Goal: Task Accomplishment & Management: Use online tool/utility

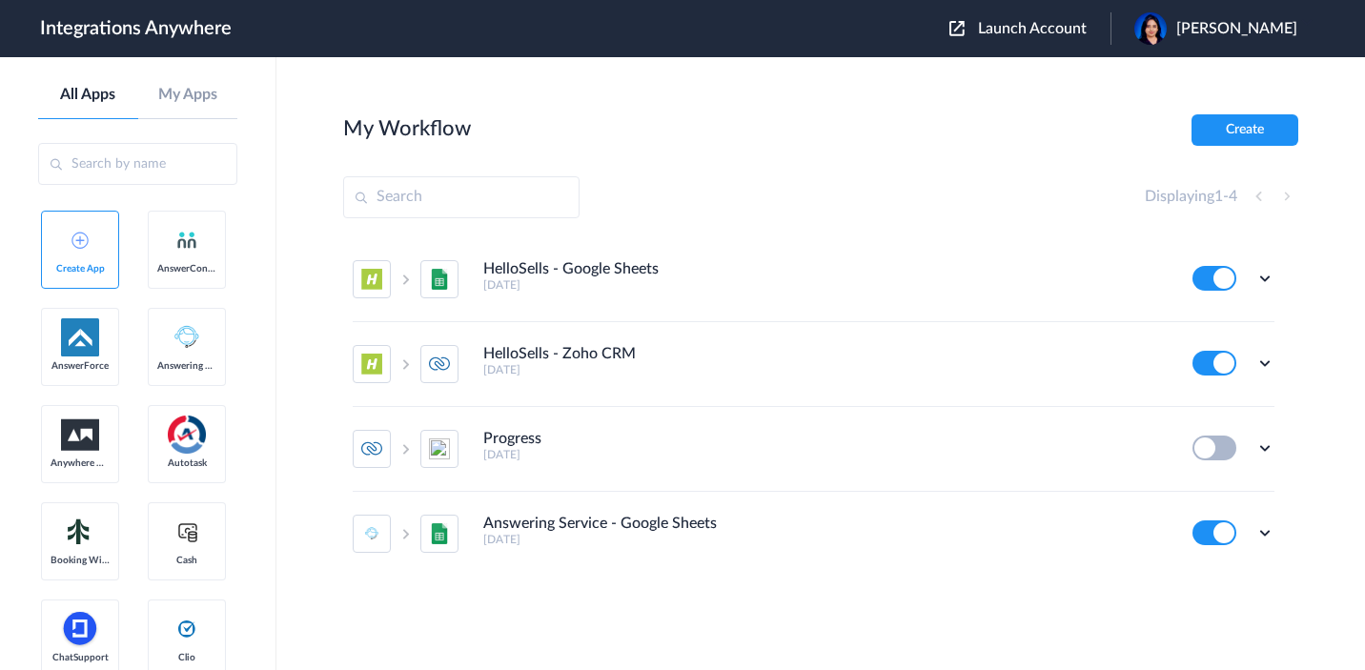
click at [1052, 22] on span "Launch Account" at bounding box center [1032, 28] width 109 height 15
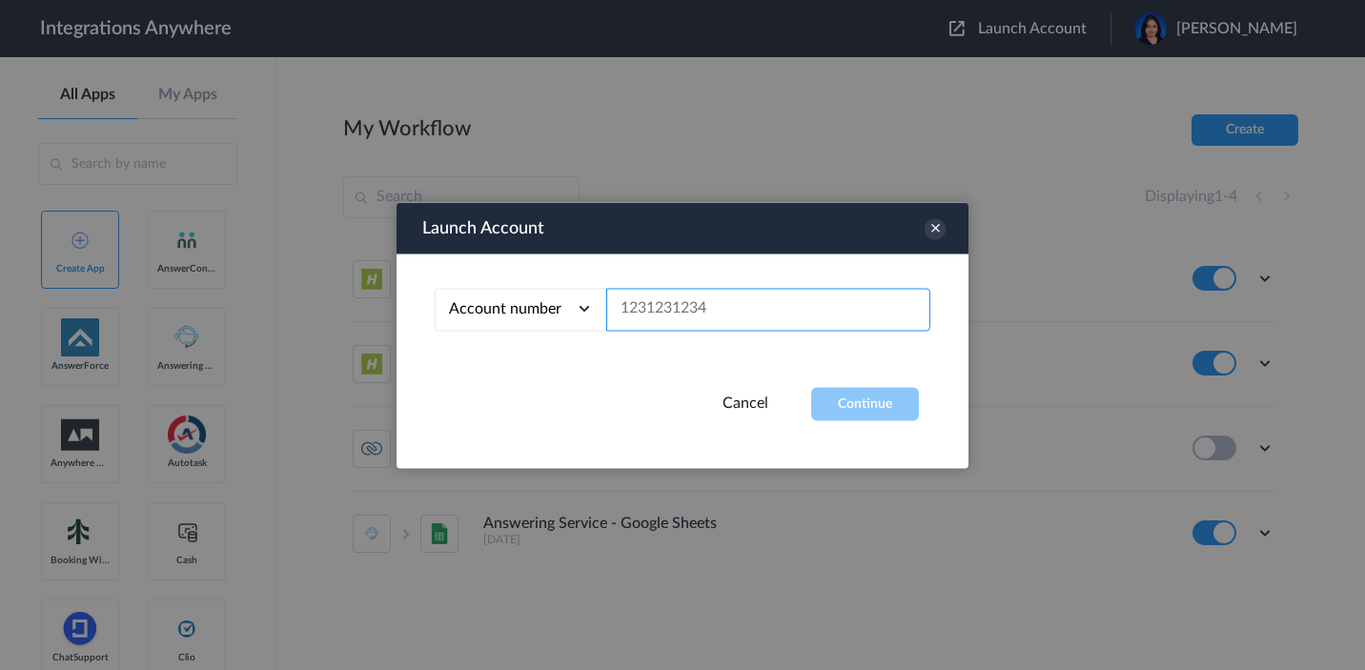
click at [642, 323] on input "text" at bounding box center [768, 309] width 324 height 43
paste input "USA Employment lawyers"
type input "USA Employment lawyers"
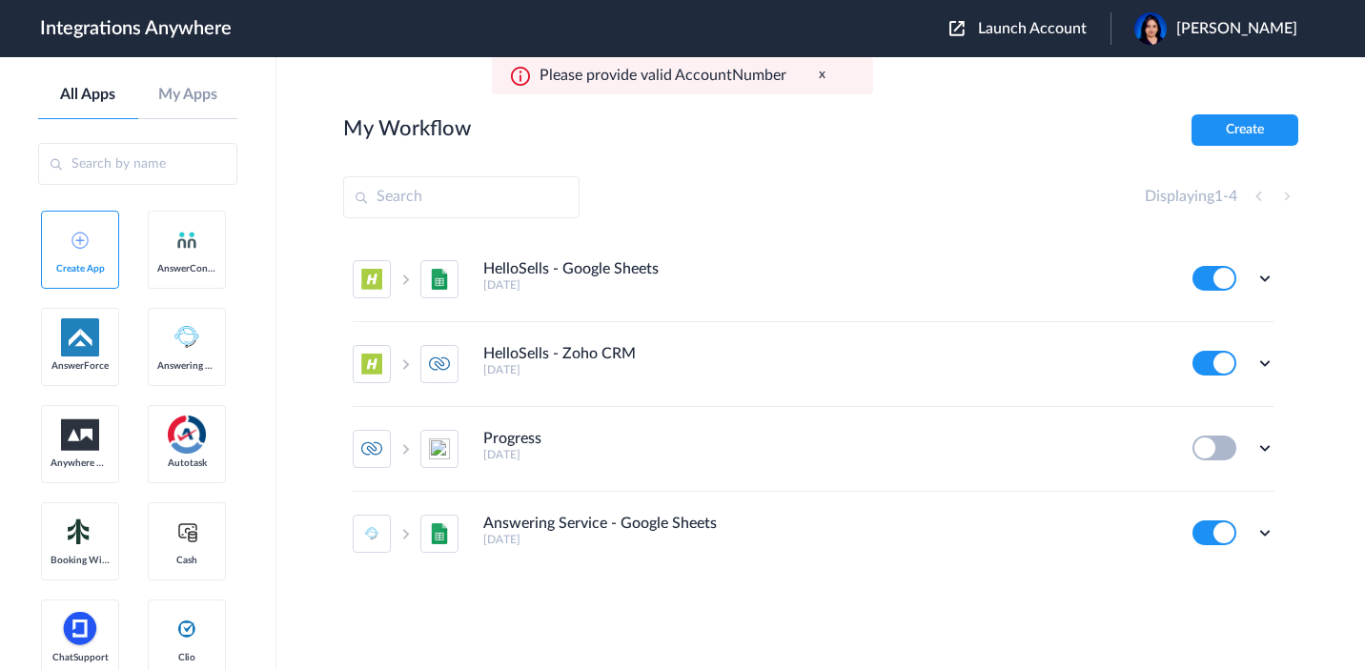
click at [1083, 28] on span "Launch Account" at bounding box center [1032, 28] width 109 height 15
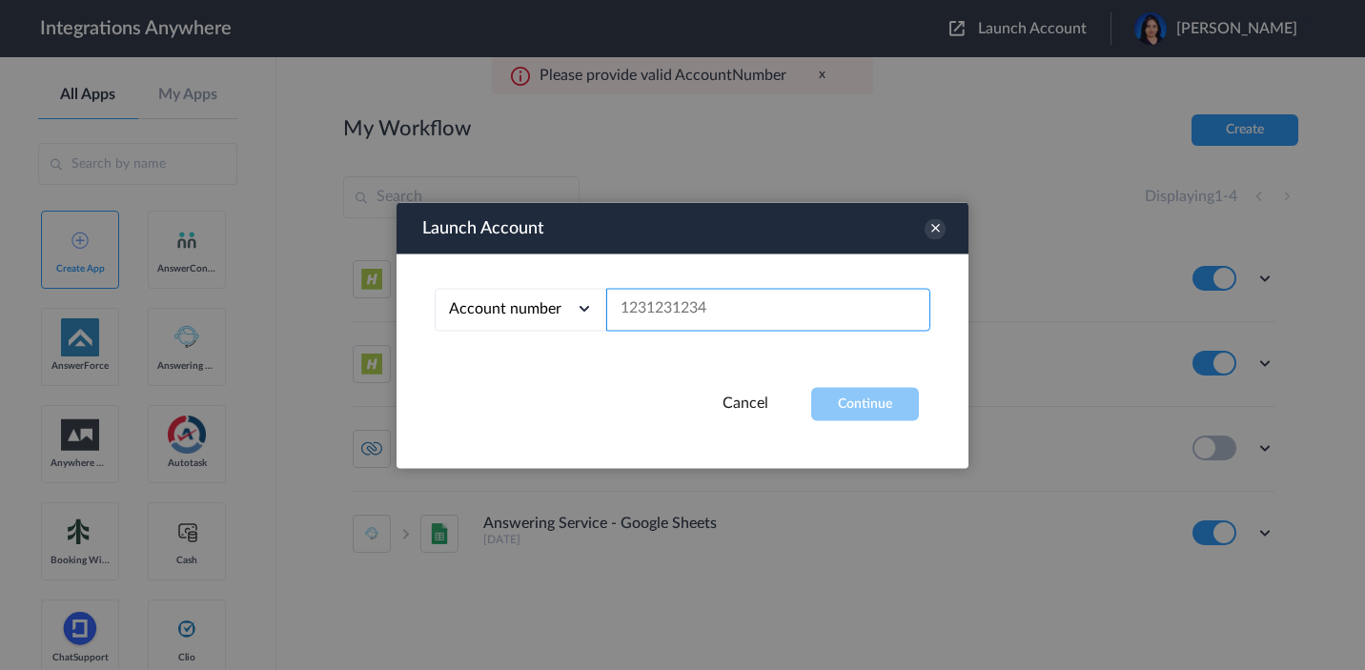
drag, startPoint x: 721, startPoint y: 307, endPoint x: 585, endPoint y: 307, distance: 136.3
click at [585, 307] on div "Account number Account number Email address" at bounding box center [683, 309] width 496 height 43
drag, startPoint x: 620, startPoint y: 308, endPoint x: 721, endPoint y: 308, distance: 101.0
click at [721, 308] on input "text" at bounding box center [768, 309] width 324 height 43
click at [721, 304] on input "text" at bounding box center [768, 309] width 324 height 43
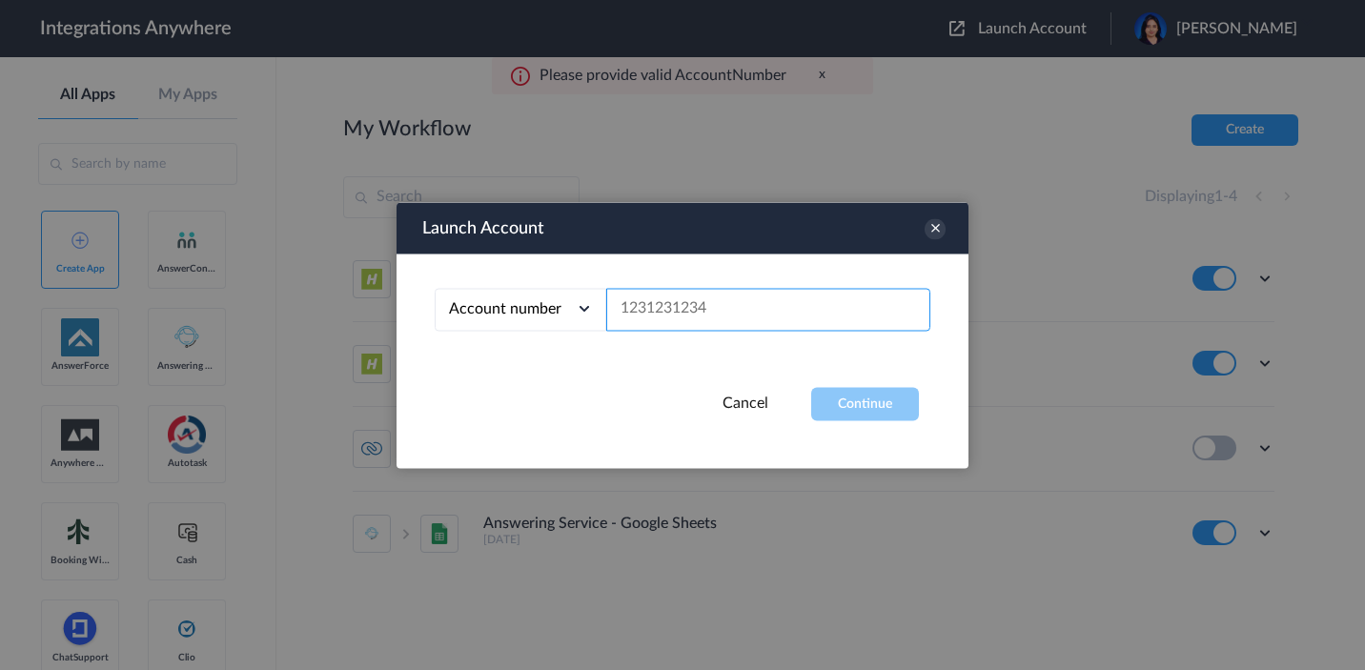
paste input "3232385785"
type input "3232385785"
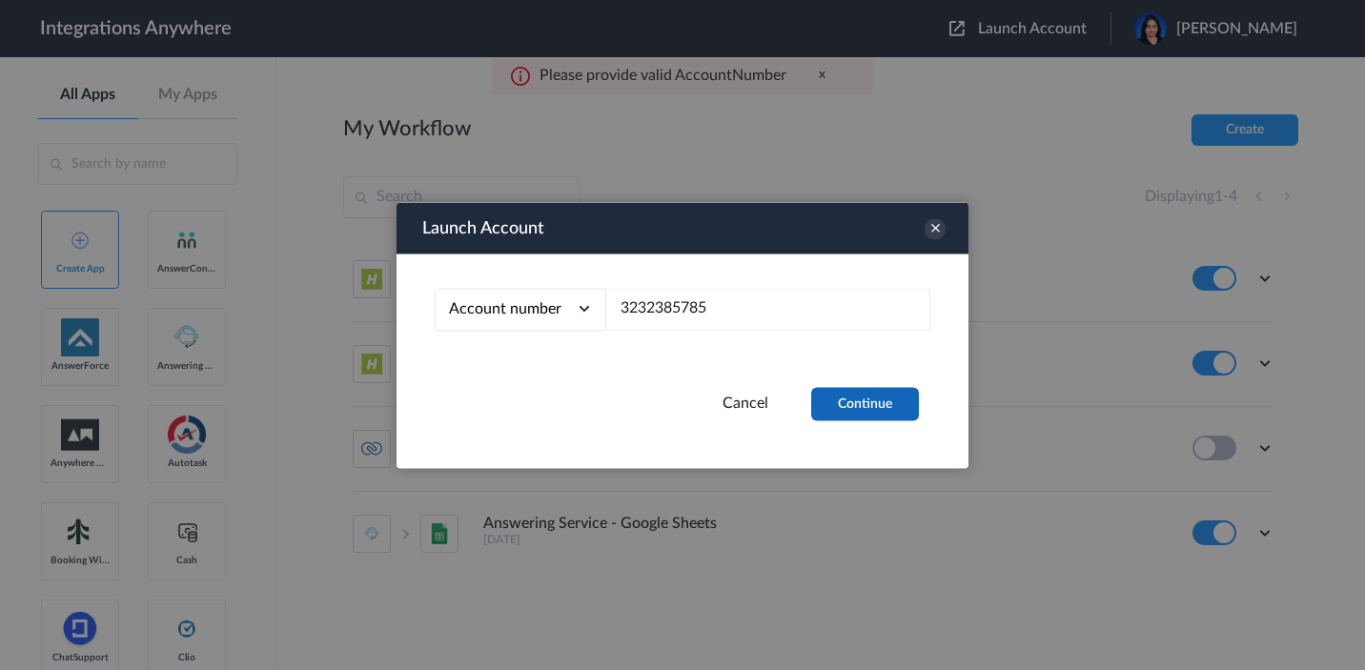
click at [840, 404] on button "Continue" at bounding box center [865, 403] width 108 height 33
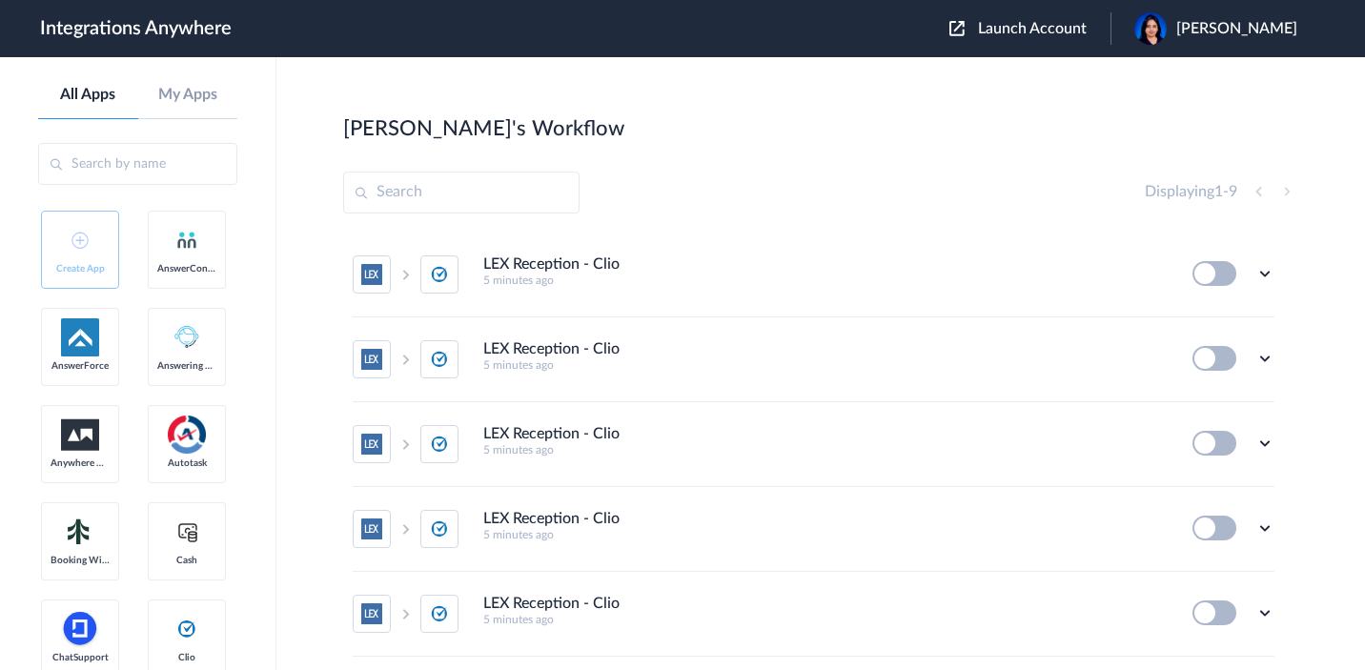
click at [1219, 272] on button at bounding box center [1214, 273] width 44 height 25
click at [1202, 276] on button at bounding box center [1214, 273] width 44 height 25
click at [1213, 276] on button at bounding box center [1214, 273] width 44 height 25
click at [1219, 276] on button at bounding box center [1214, 273] width 44 height 25
click at [1220, 276] on button at bounding box center [1214, 273] width 44 height 25
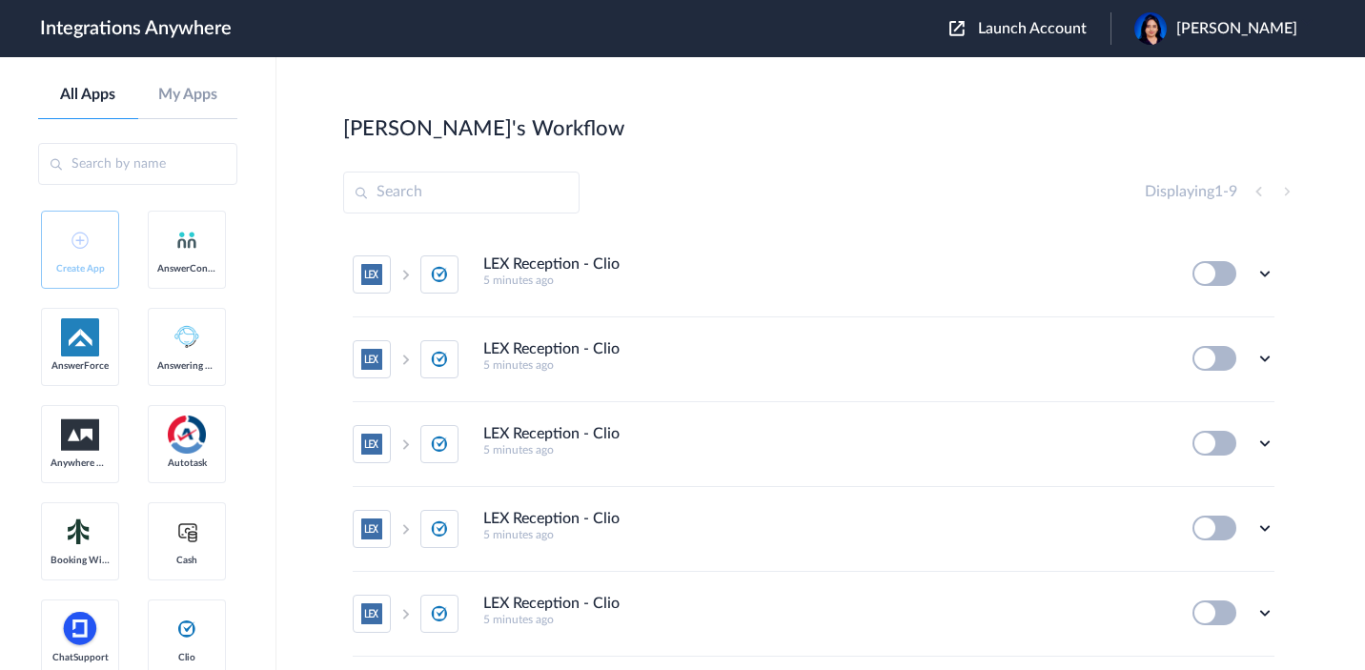
click at [1220, 276] on button at bounding box center [1214, 273] width 44 height 25
click at [1255, 271] on icon at bounding box center [1264, 273] width 19 height 19
click at [1210, 319] on li "Edit" at bounding box center [1212, 317] width 124 height 35
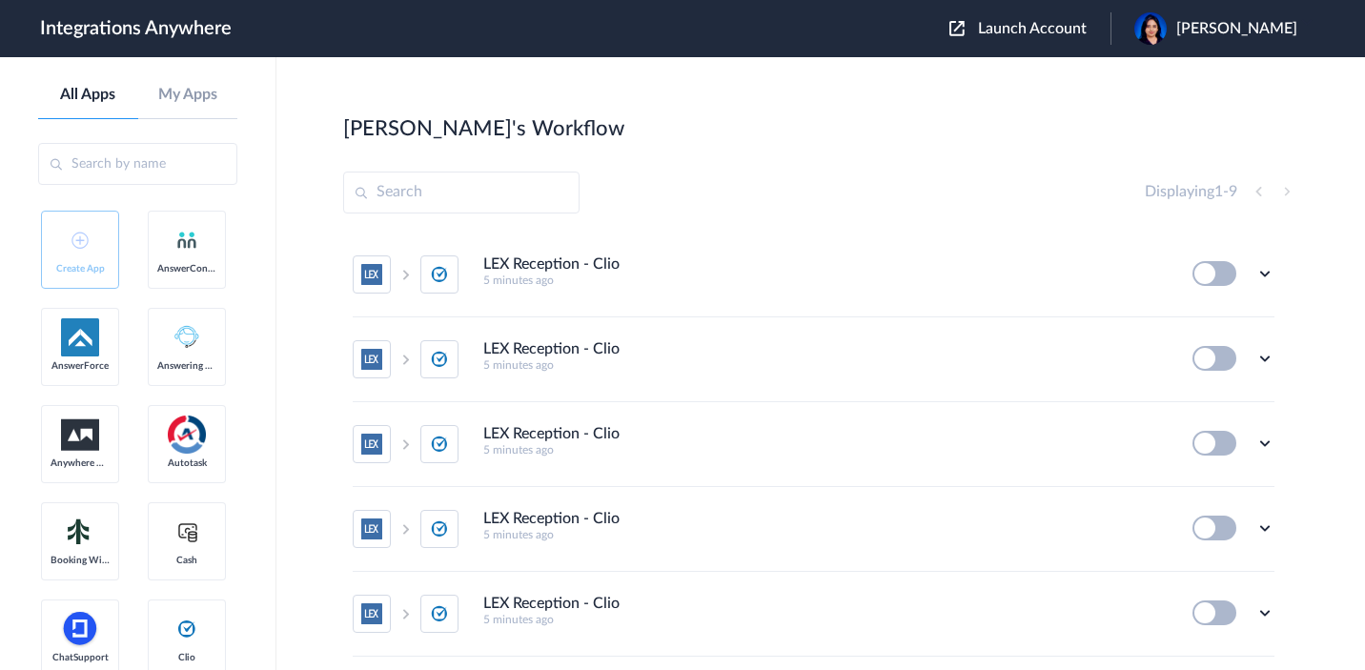
scroll to position [403, 0]
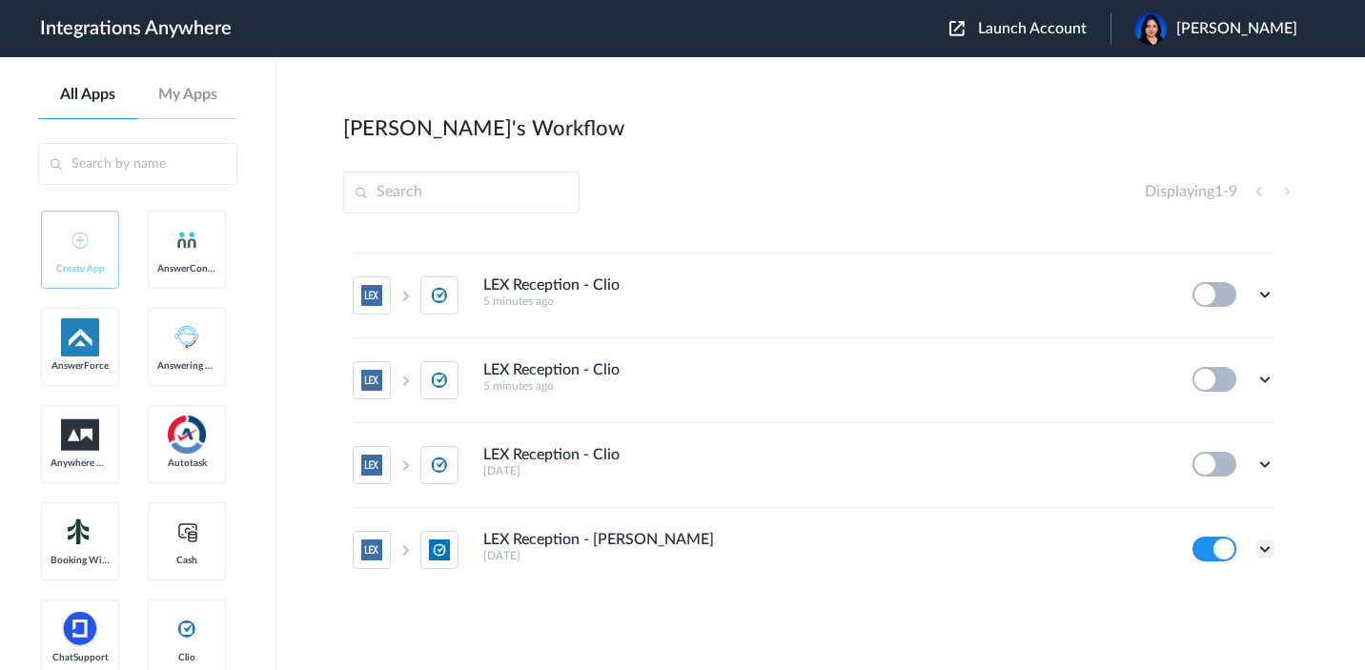
click at [1255, 552] on icon at bounding box center [1264, 548] width 19 height 19
click at [1194, 462] on link "Task history" at bounding box center [1210, 466] width 91 height 13
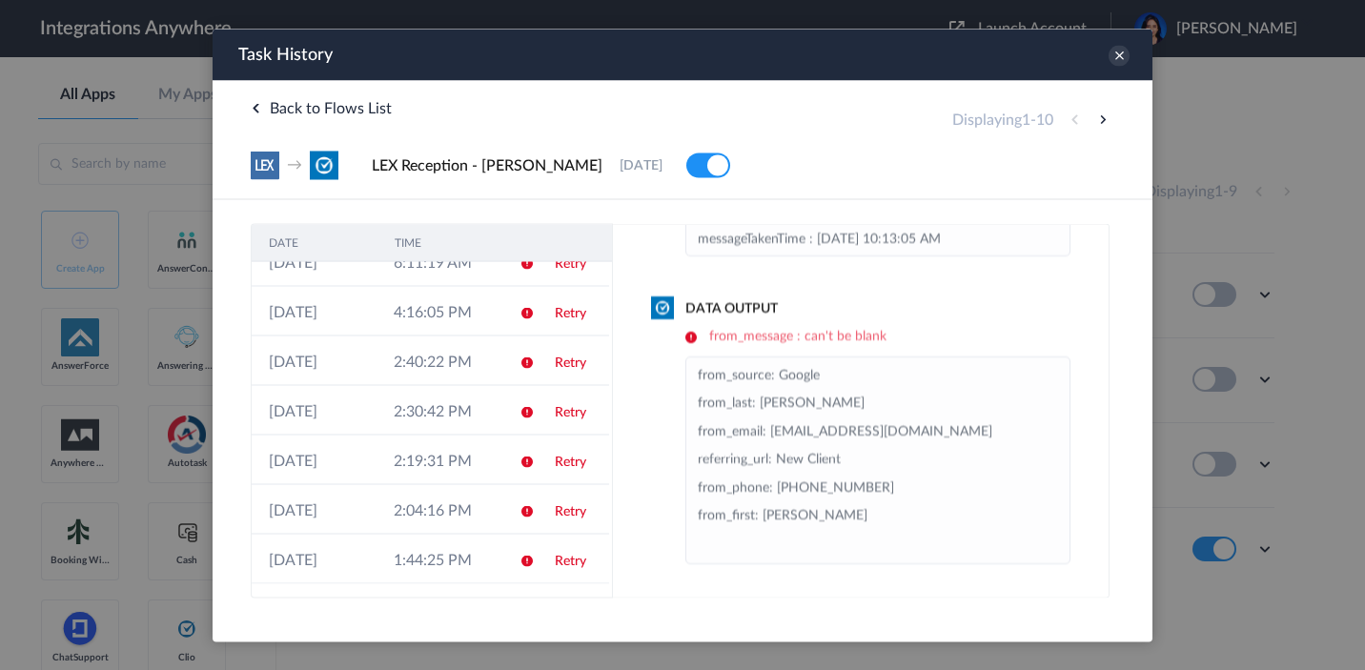
scroll to position [173, 0]
click at [1122, 53] on icon at bounding box center [1118, 55] width 21 height 21
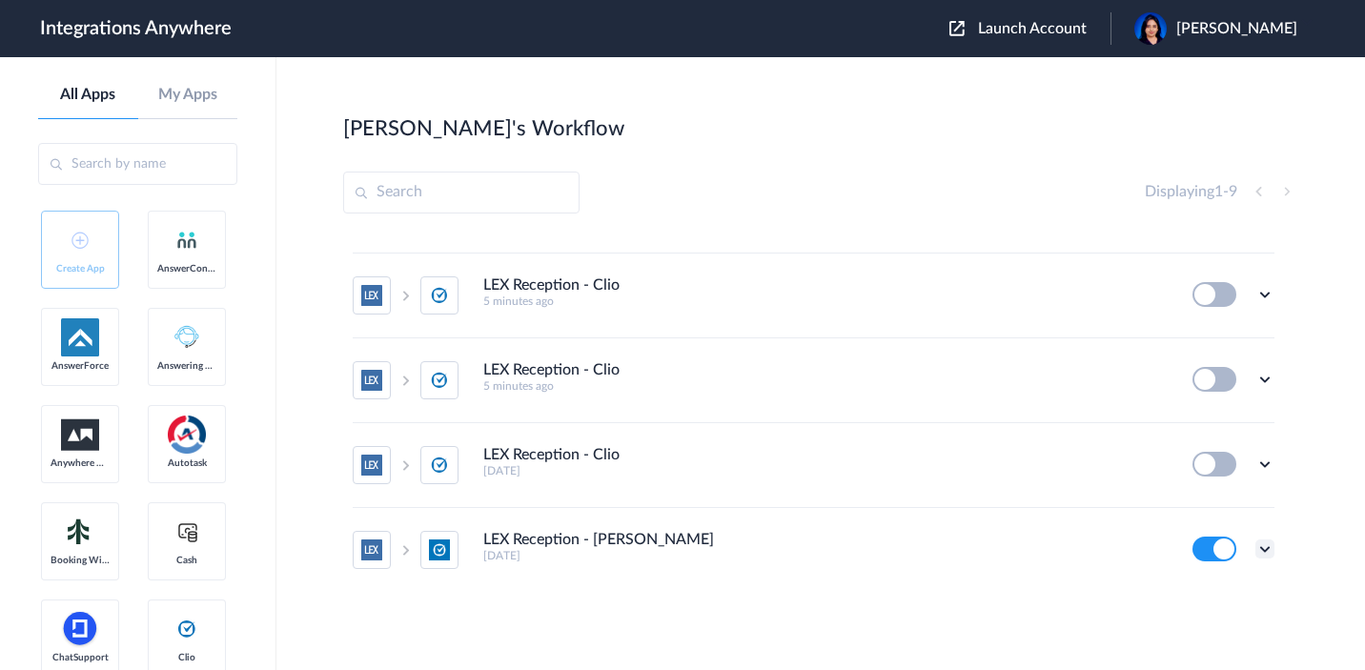
click at [1255, 545] on icon at bounding box center [1264, 548] width 19 height 19
click at [1186, 460] on link "Task history" at bounding box center [1210, 466] width 91 height 13
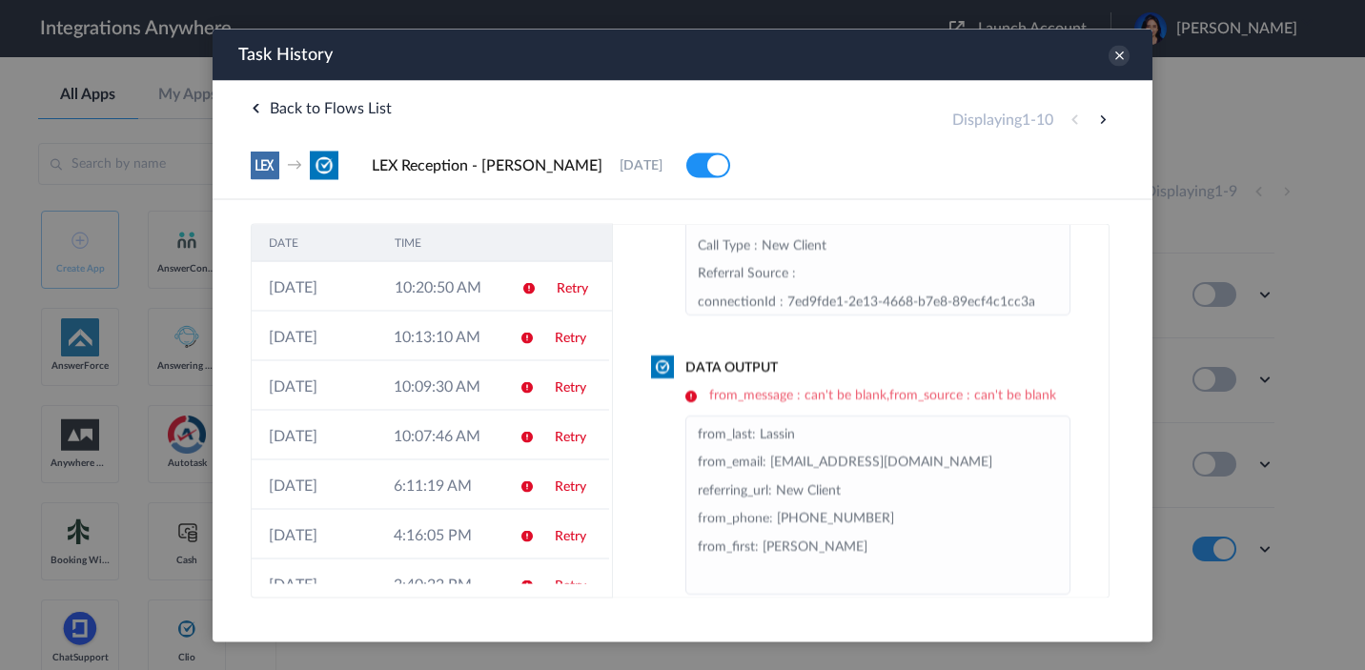
scroll to position [224, 0]
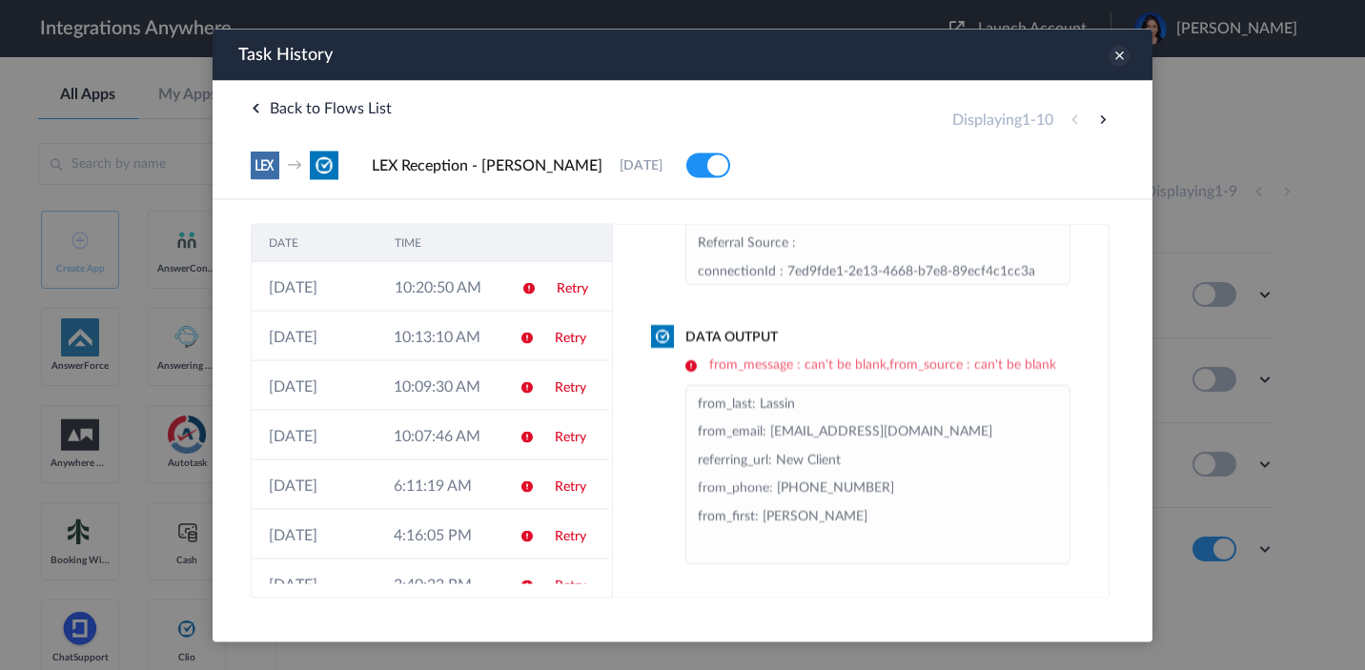
click at [1119, 61] on icon at bounding box center [1118, 55] width 21 height 21
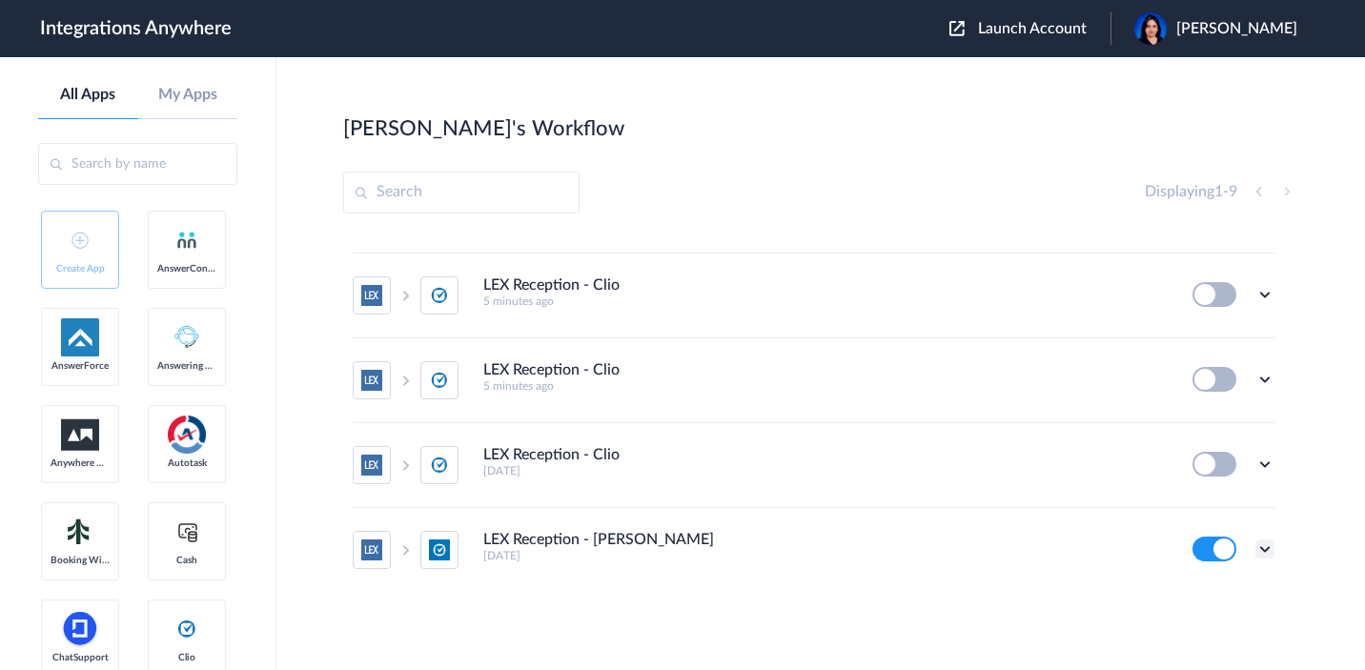
click at [1255, 549] on icon at bounding box center [1264, 548] width 19 height 19
click at [1185, 436] on link "Edit" at bounding box center [1188, 431] width 46 height 13
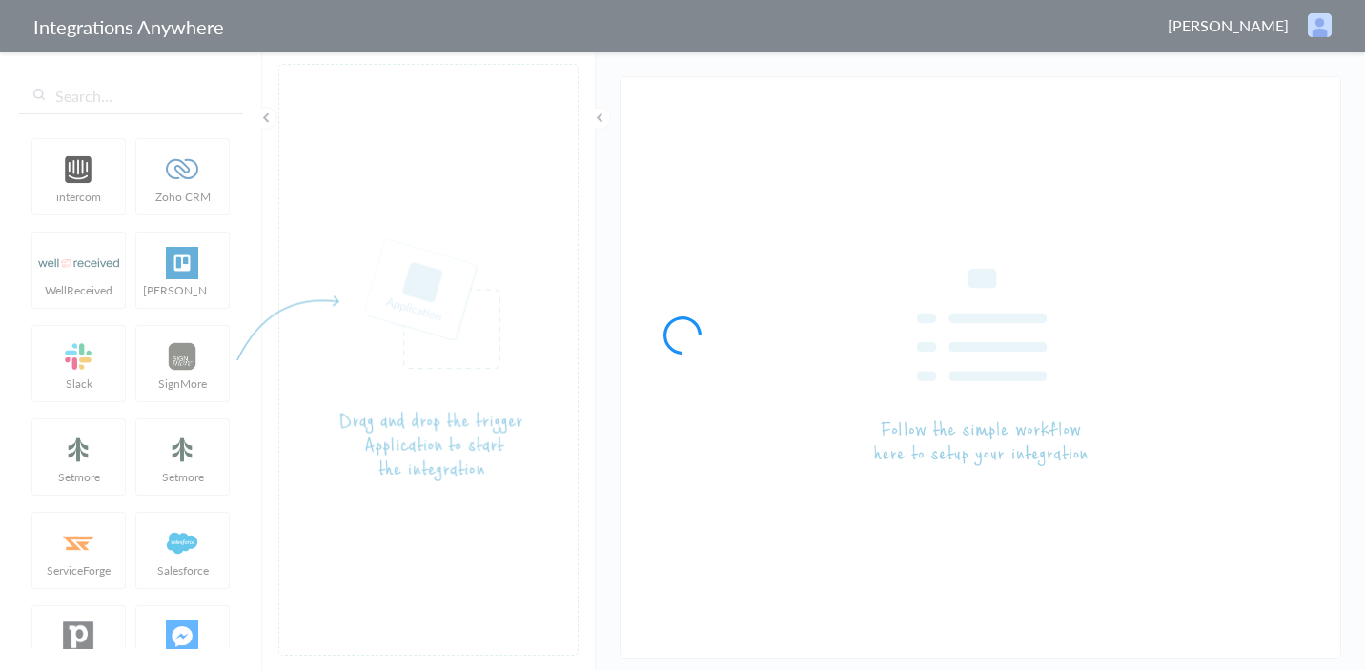
type input "LEX Reception - Clio"
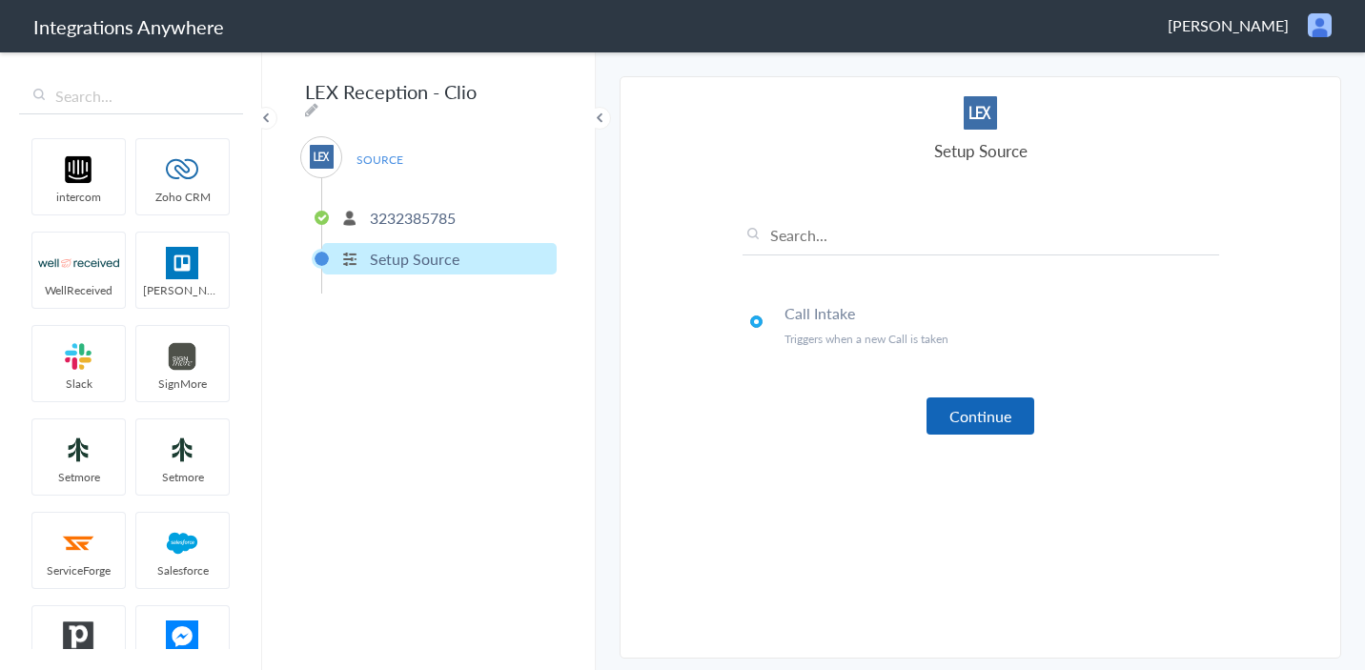
click at [965, 413] on button "Continue" at bounding box center [980, 415] width 108 height 37
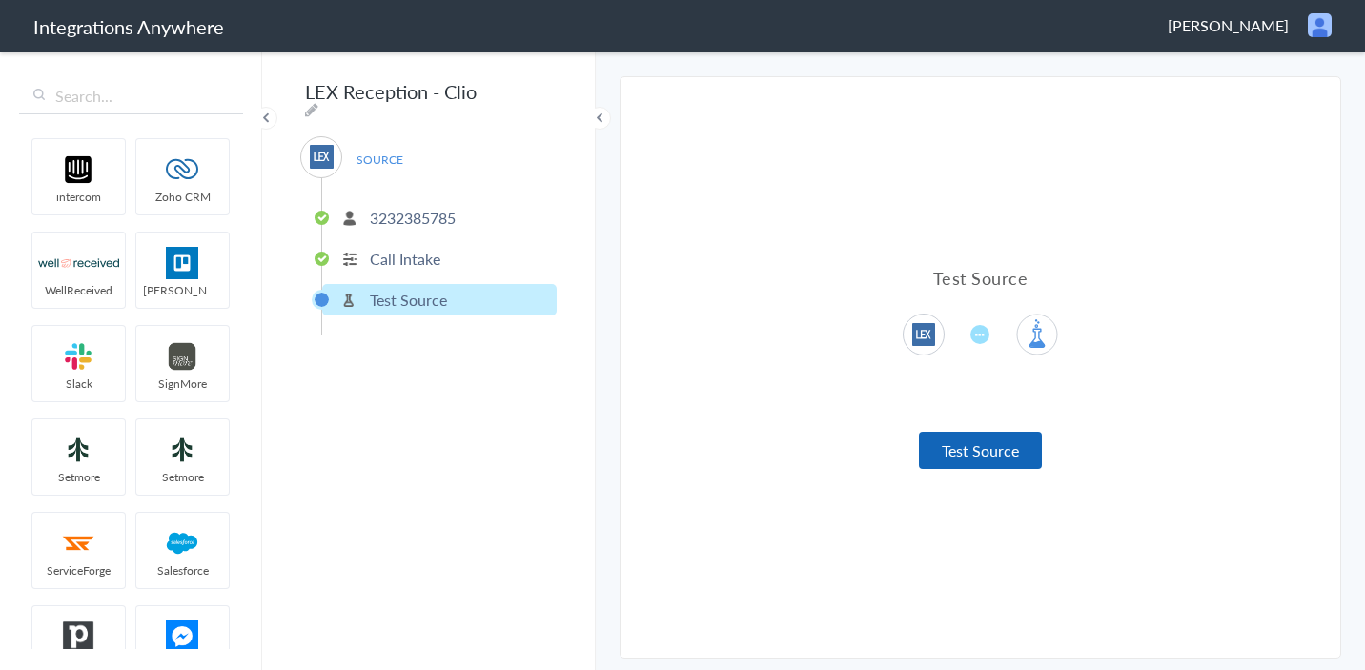
click at [976, 441] on button "Test Source" at bounding box center [980, 450] width 123 height 37
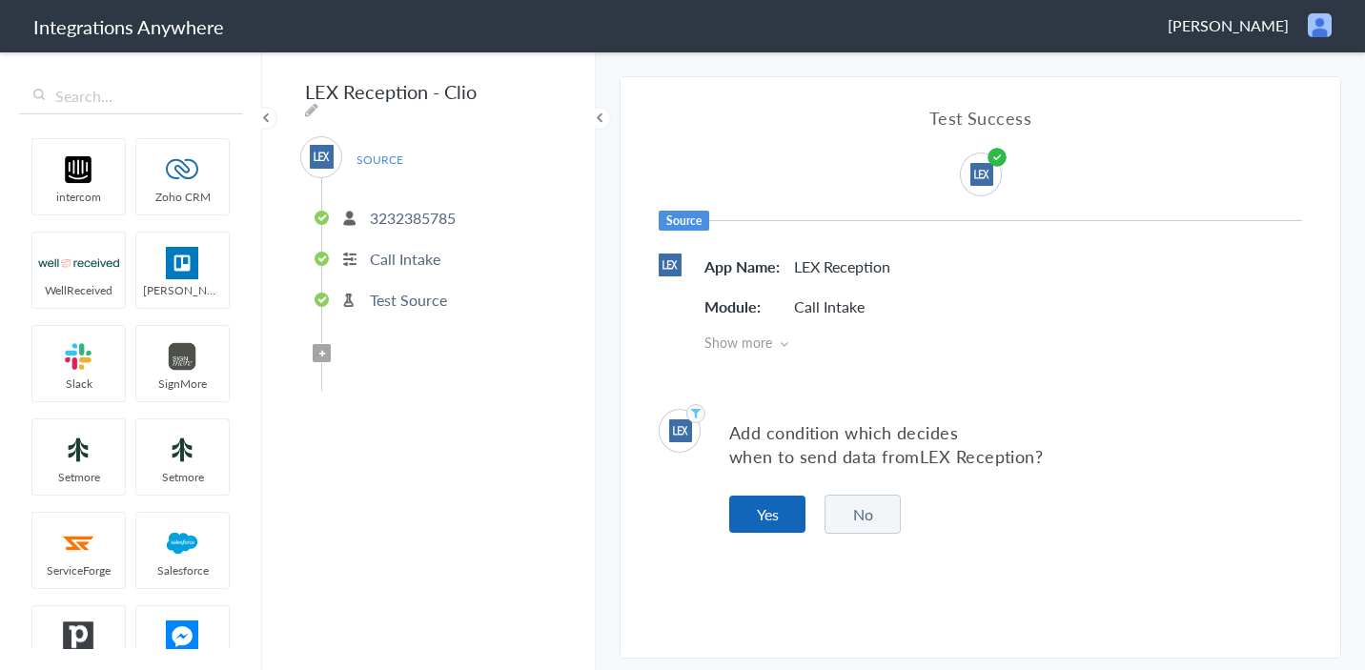
click at [781, 512] on button "Yes" at bounding box center [767, 514] width 76 height 37
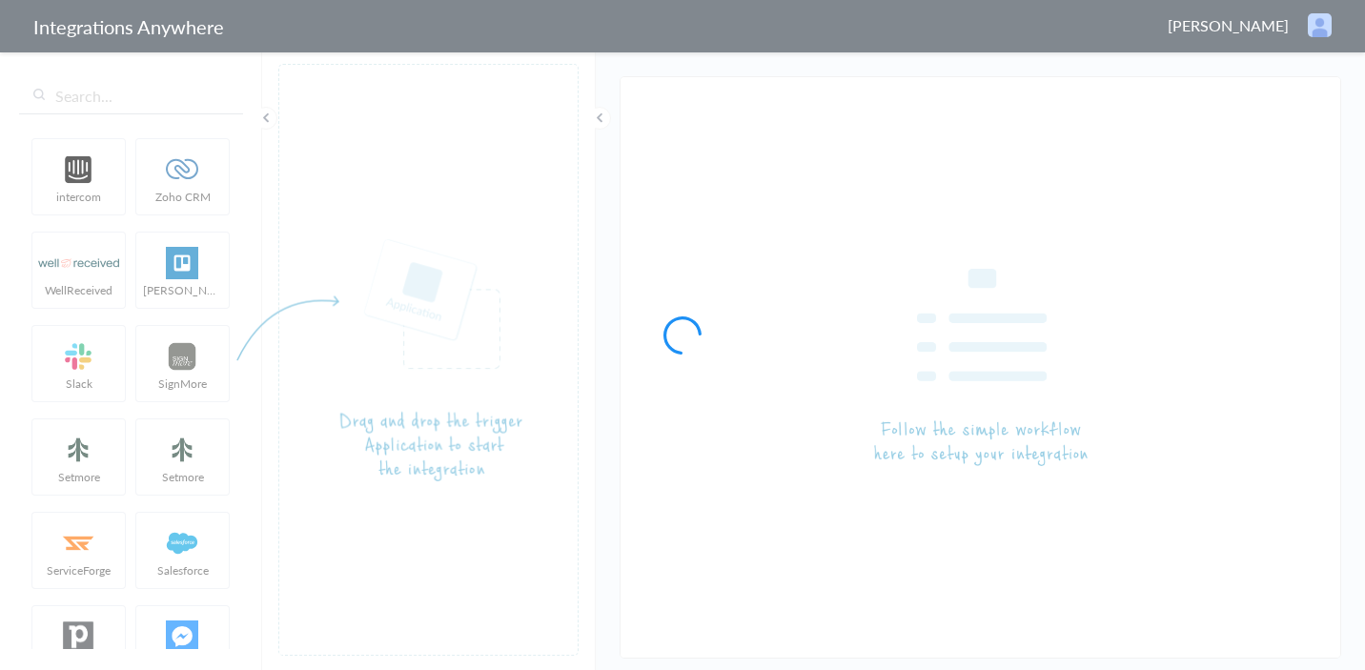
type input "LEX Reception - [PERSON_NAME]"
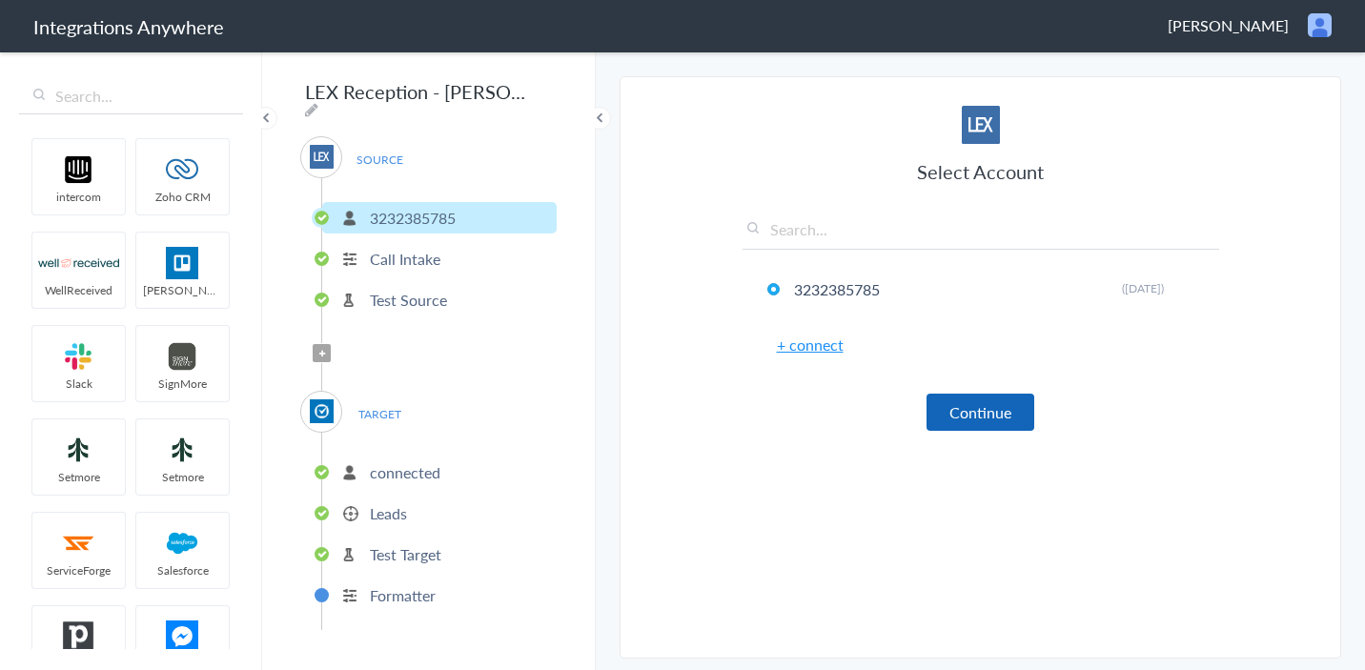
click at [964, 417] on button "Continue" at bounding box center [980, 412] width 108 height 37
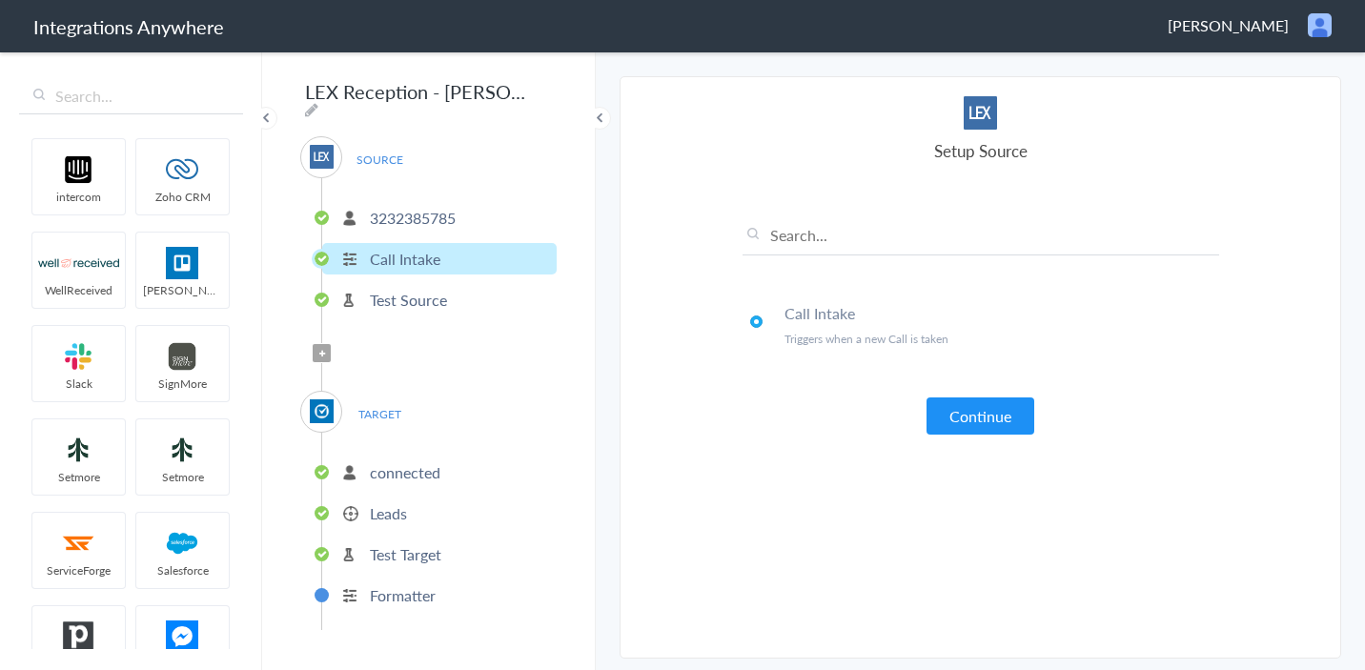
click at [964, 417] on button "Continue" at bounding box center [980, 415] width 108 height 37
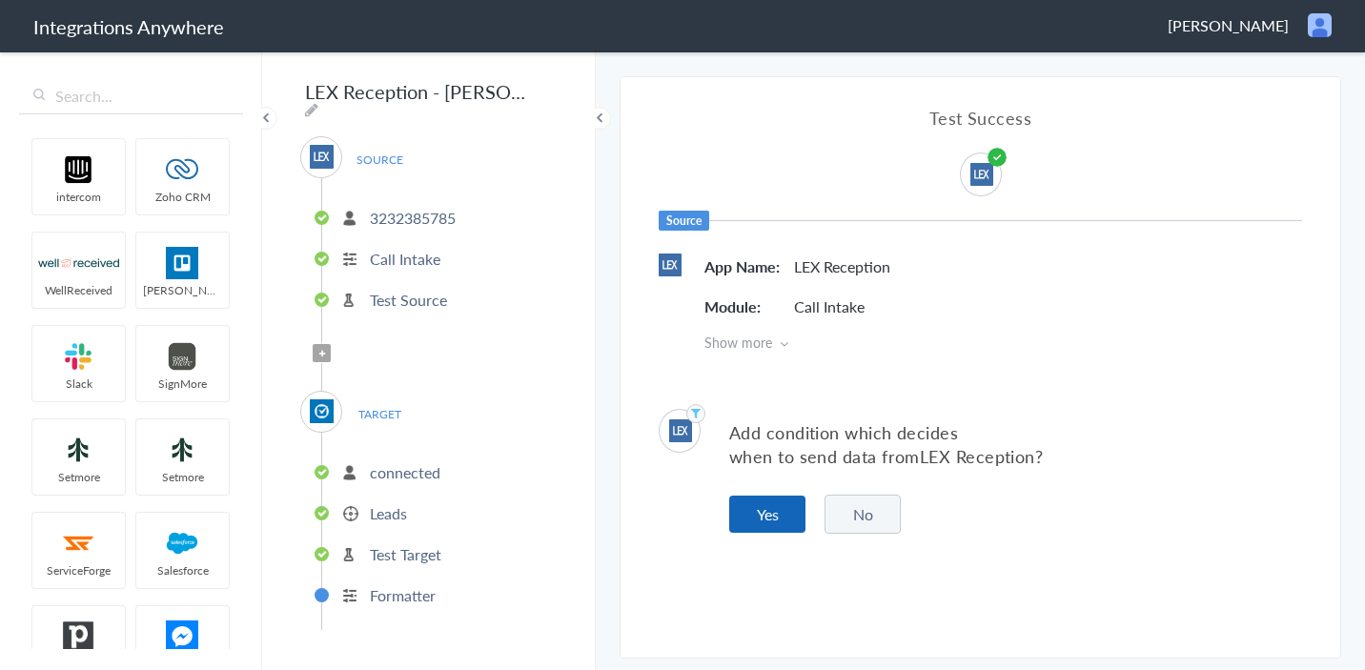
click at [768, 522] on button "Yes" at bounding box center [767, 514] width 76 height 37
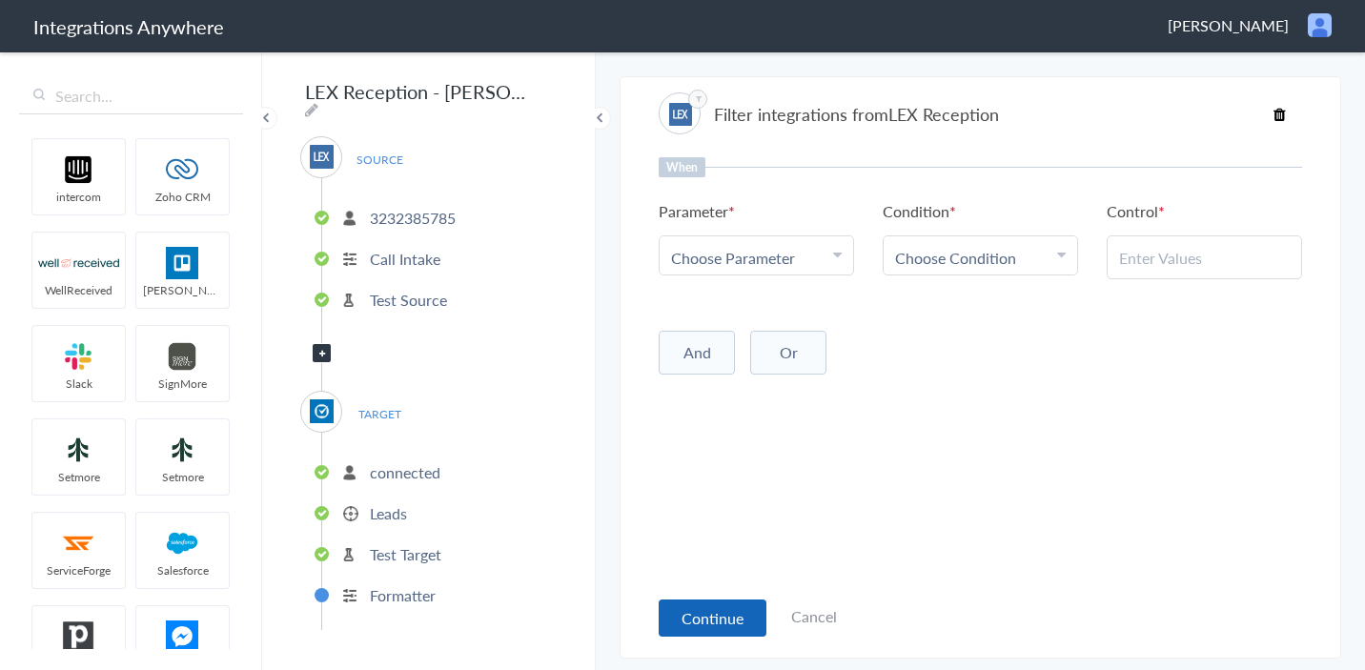
click at [700, 606] on button "Continue" at bounding box center [712, 617] width 108 height 37
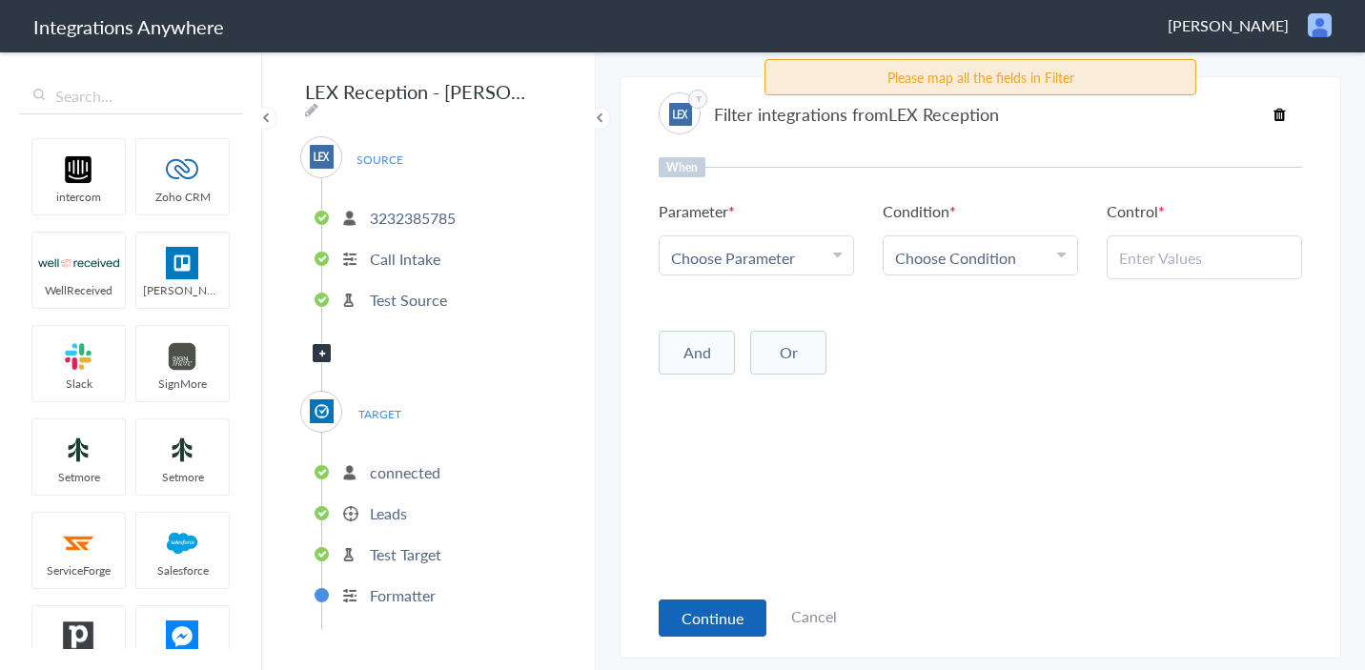
click at [713, 612] on button "Continue" at bounding box center [712, 617] width 108 height 37
click at [961, 260] on span "Choose Condition" at bounding box center [955, 258] width 121 height 22
click at [780, 259] on span "Choose Parameter" at bounding box center [733, 258] width 124 height 22
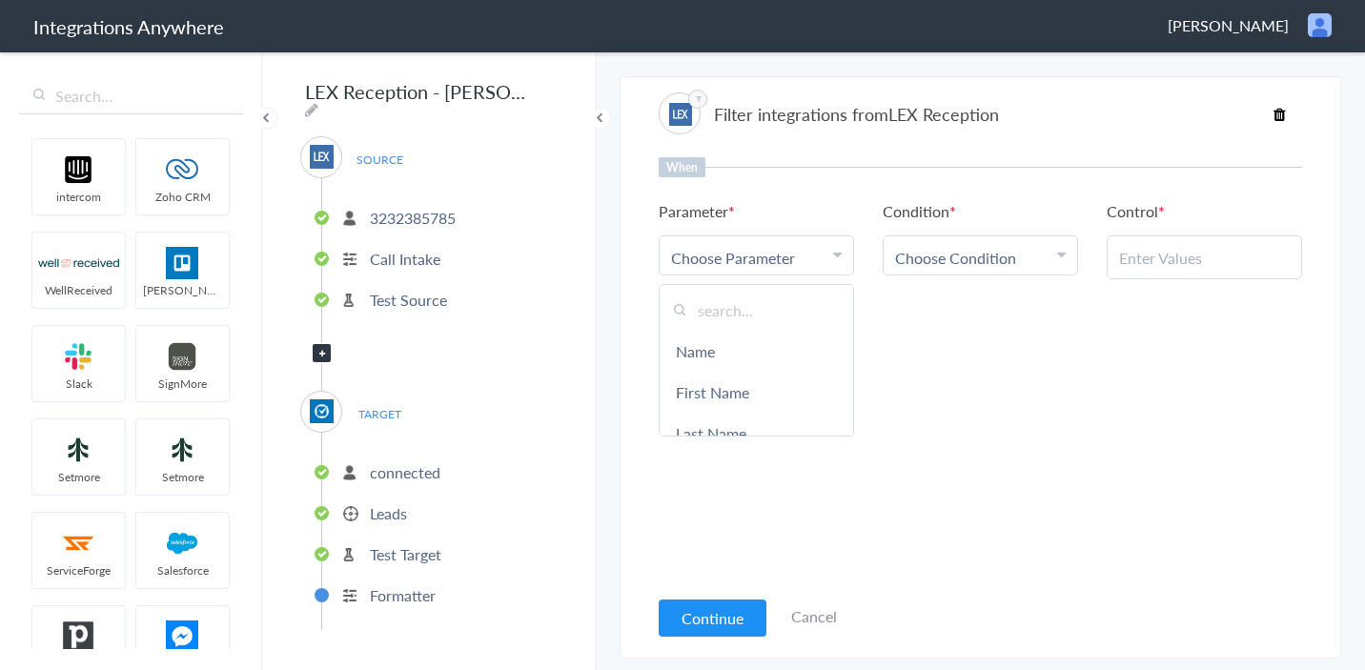
click at [1164, 262] on input "text" at bounding box center [1204, 258] width 171 height 22
click at [788, 265] on span "Choose Parameter" at bounding box center [733, 258] width 124 height 22
click at [1003, 512] on div "When Parameter Choose Parameter Name First Name Last Name Email Phone Case Name…" at bounding box center [979, 371] width 643 height 428
click at [820, 621] on link "Cancel" at bounding box center [814, 616] width 46 height 22
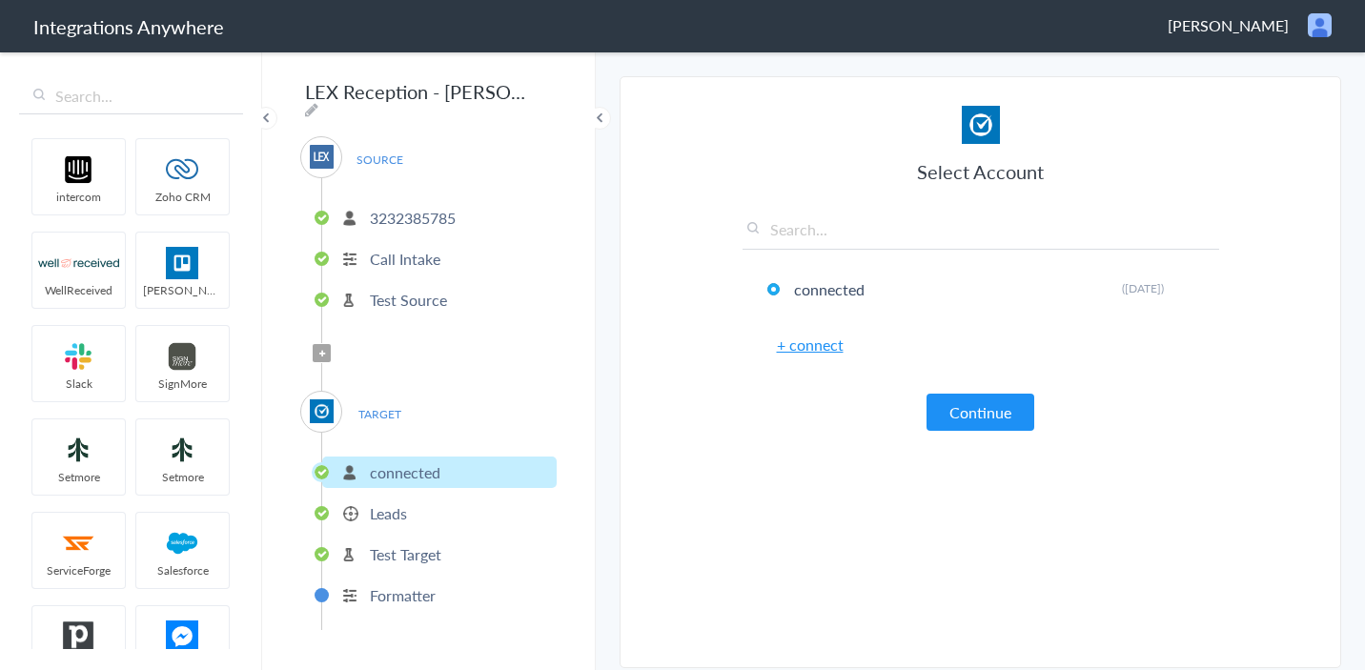
click at [986, 392] on div "Select Account connected Rename Delete (18 days ago) + connect Continue" at bounding box center [980, 268] width 476 height 325
click at [988, 413] on button "Continue" at bounding box center [980, 412] width 108 height 37
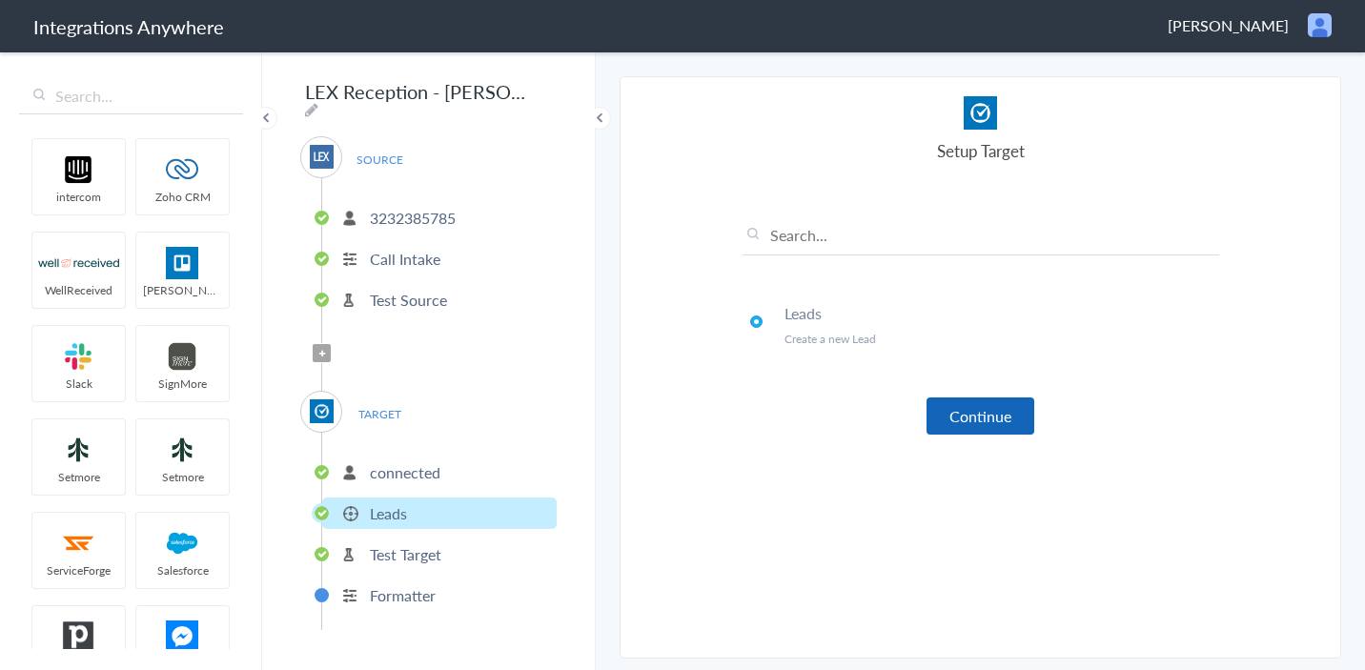
click at [988, 414] on button "Continue" at bounding box center [980, 415] width 108 height 37
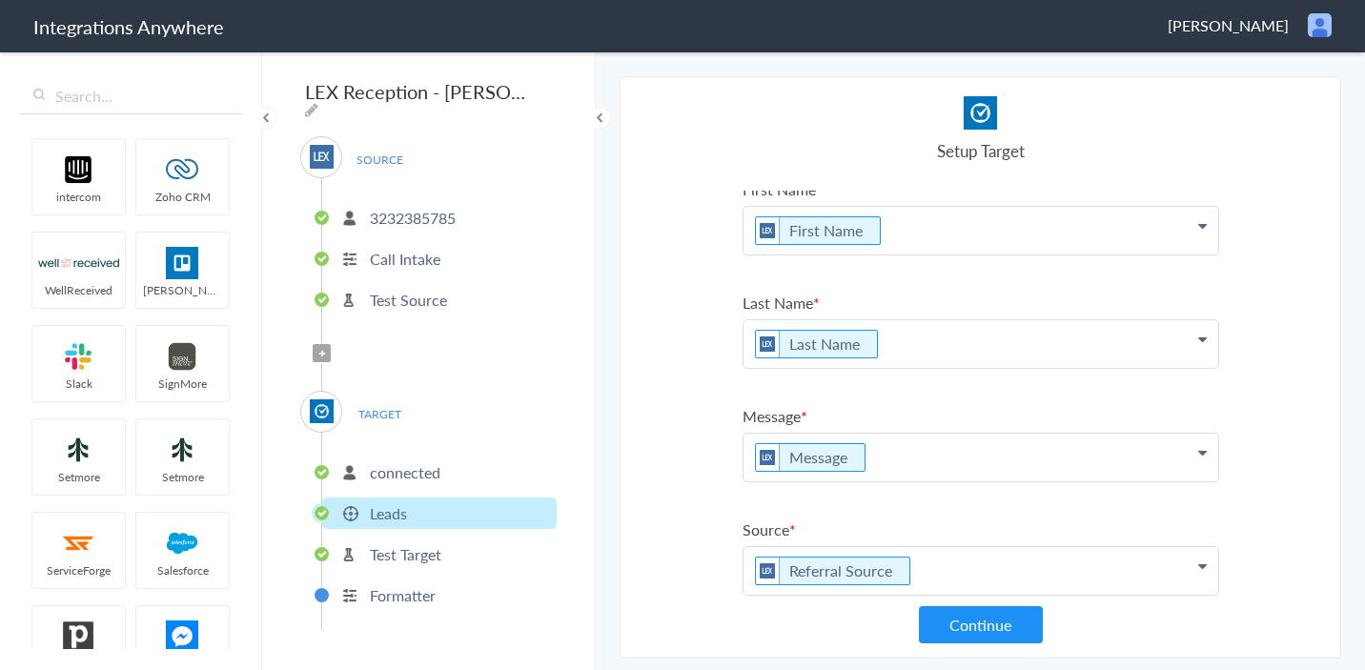
scroll to position [20, 0]
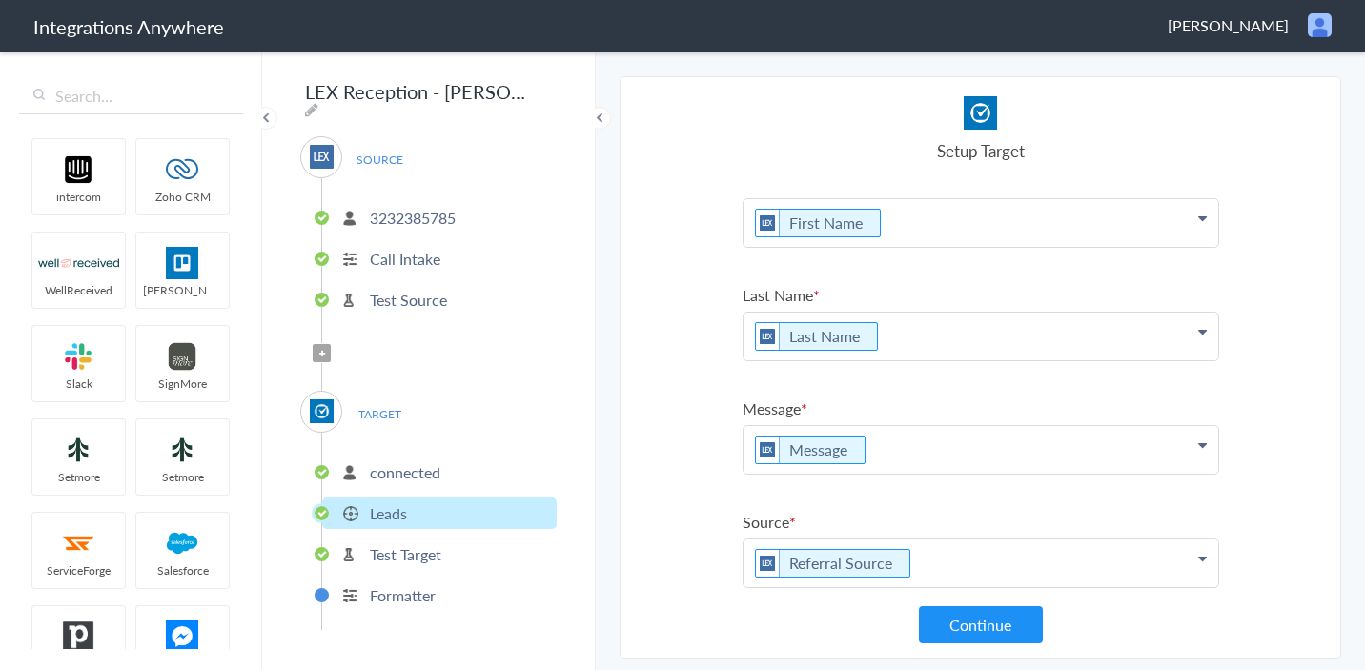
click at [904, 247] on p "Message" at bounding box center [980, 223] width 475 height 48
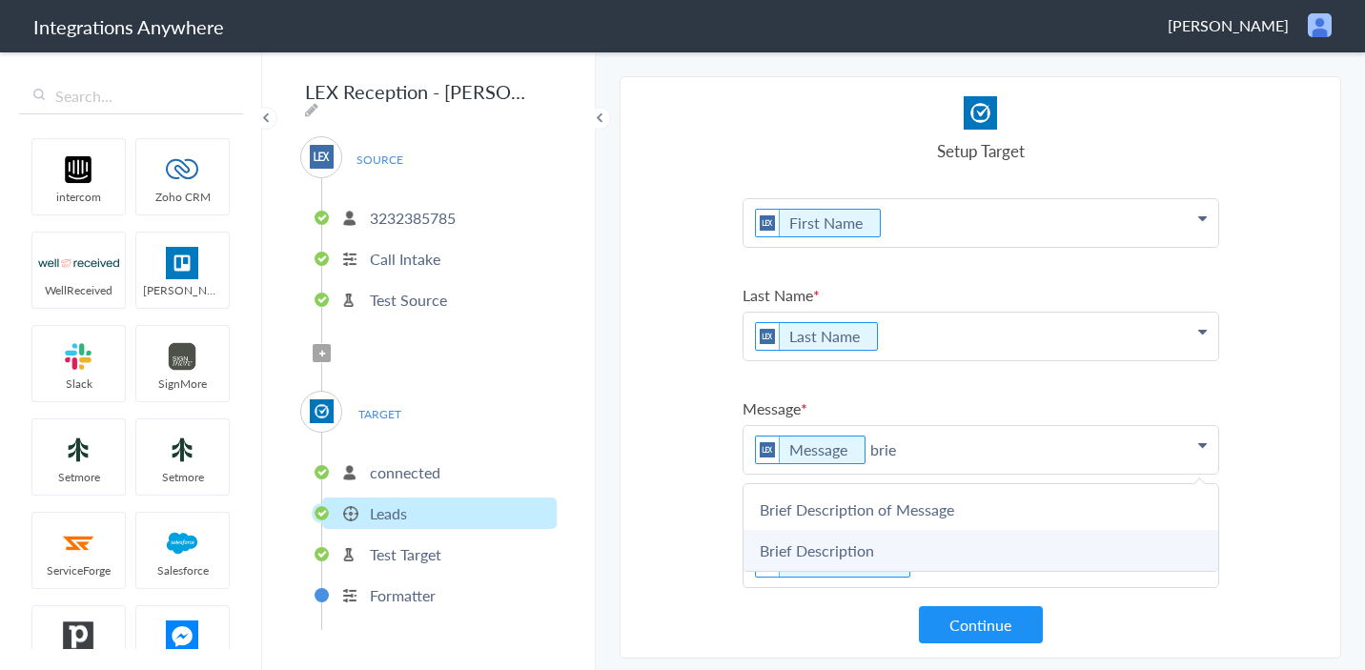
click at [0, 0] on link "Brief Description" at bounding box center [0, 0] width 0 height 0
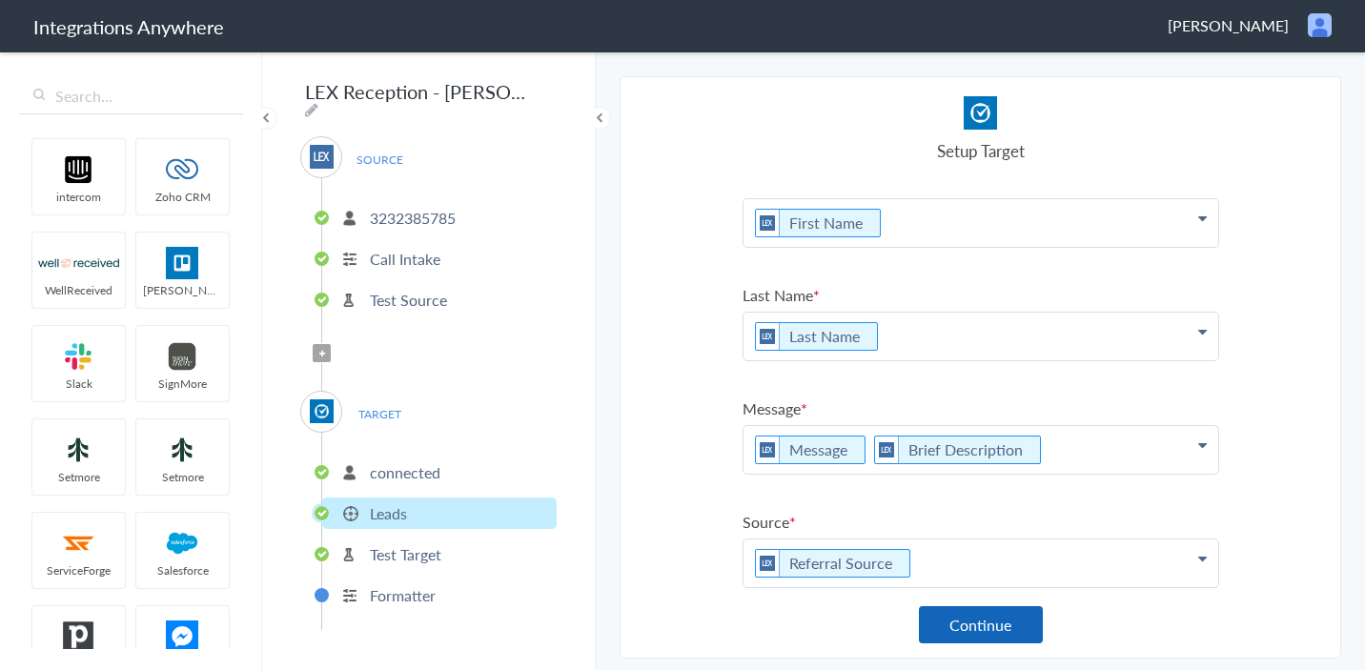
click at [999, 620] on button "Continue" at bounding box center [981, 624] width 124 height 37
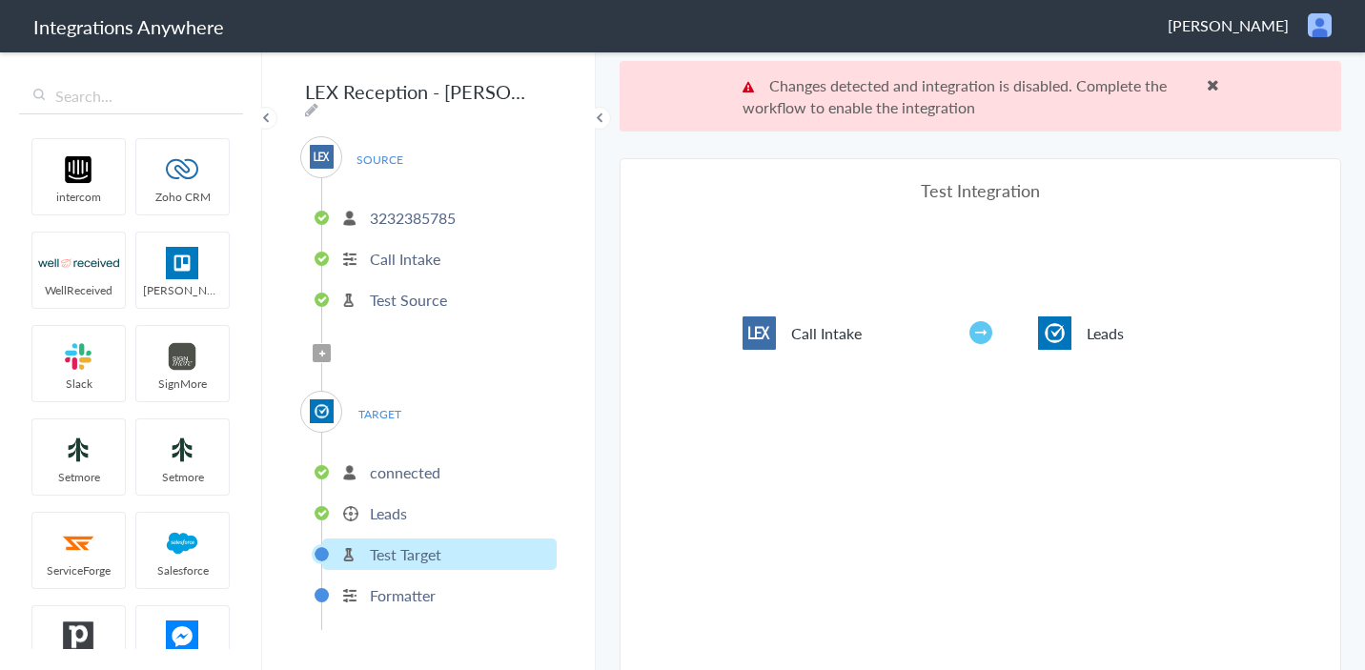
click at [1212, 81] on span at bounding box center [1212, 84] width 12 height 15
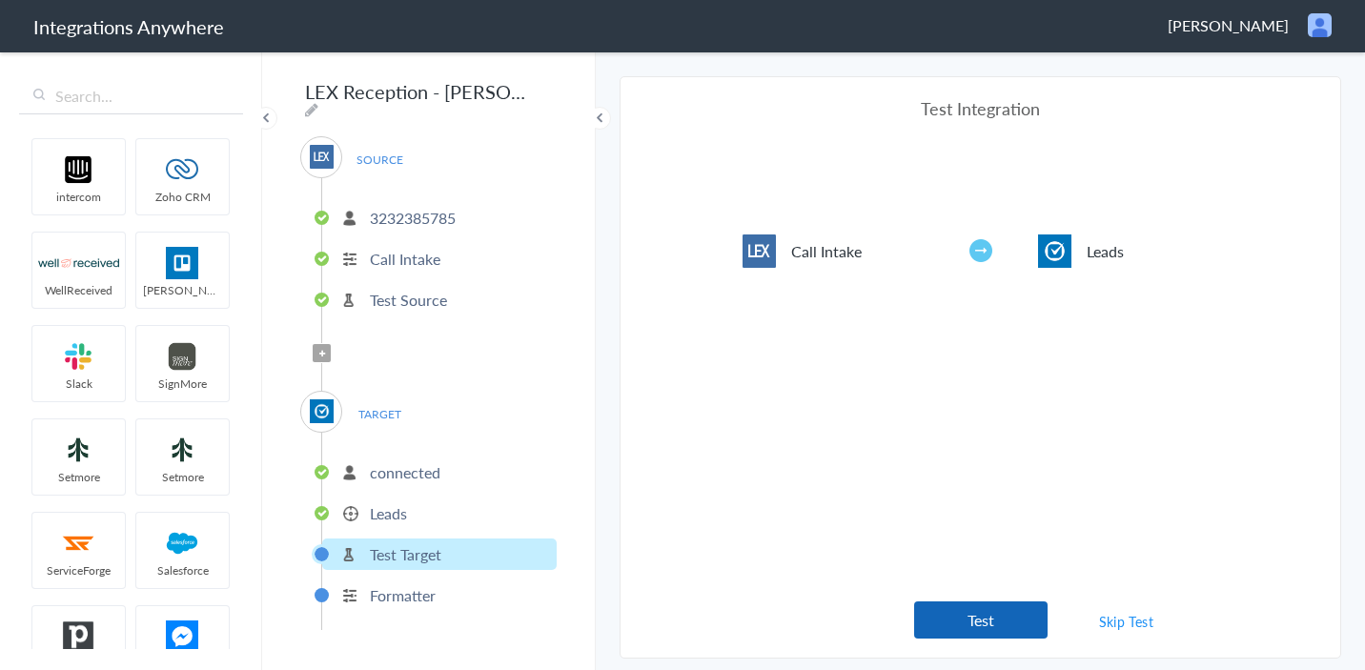
click at [1026, 619] on button "Test" at bounding box center [980, 619] width 133 height 37
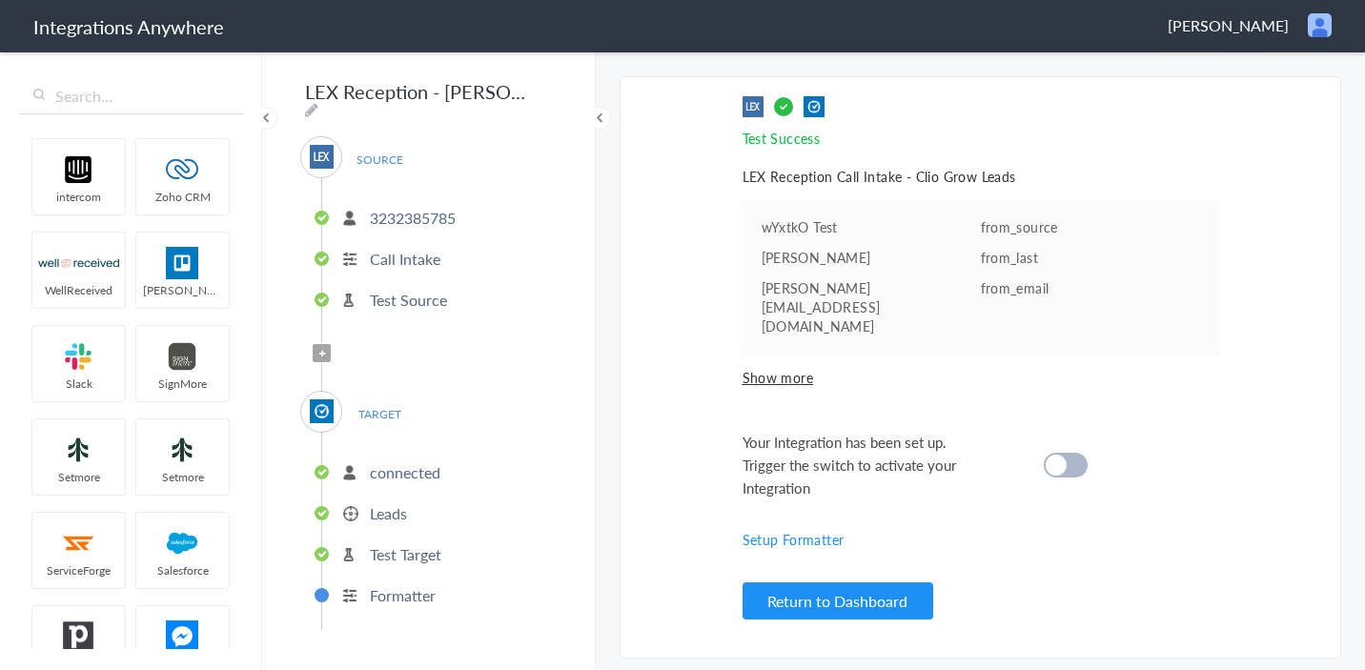
click at [1074, 453] on div at bounding box center [1065, 465] width 44 height 25
click at [869, 602] on button "Return to Dashboard" at bounding box center [837, 600] width 191 height 37
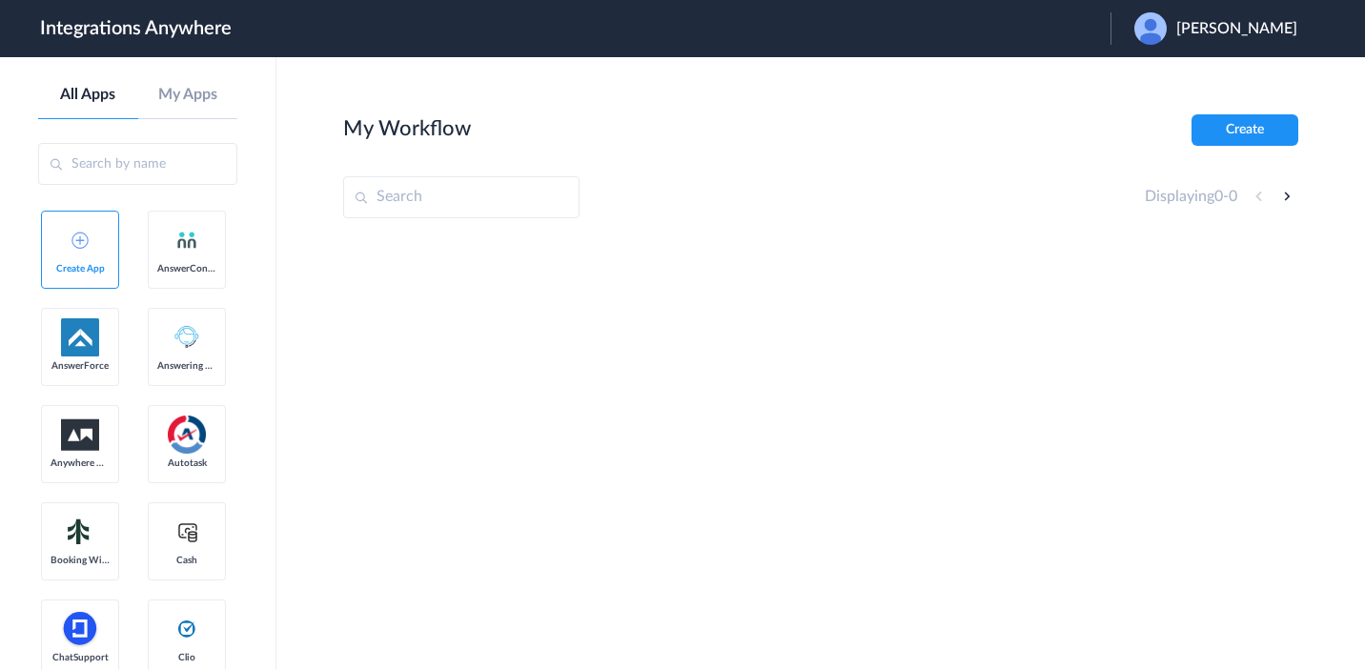
click at [1166, 31] on img at bounding box center [1150, 28] width 32 height 32
click at [1164, 75] on link "Logout" at bounding box center [1144, 77] width 40 height 13
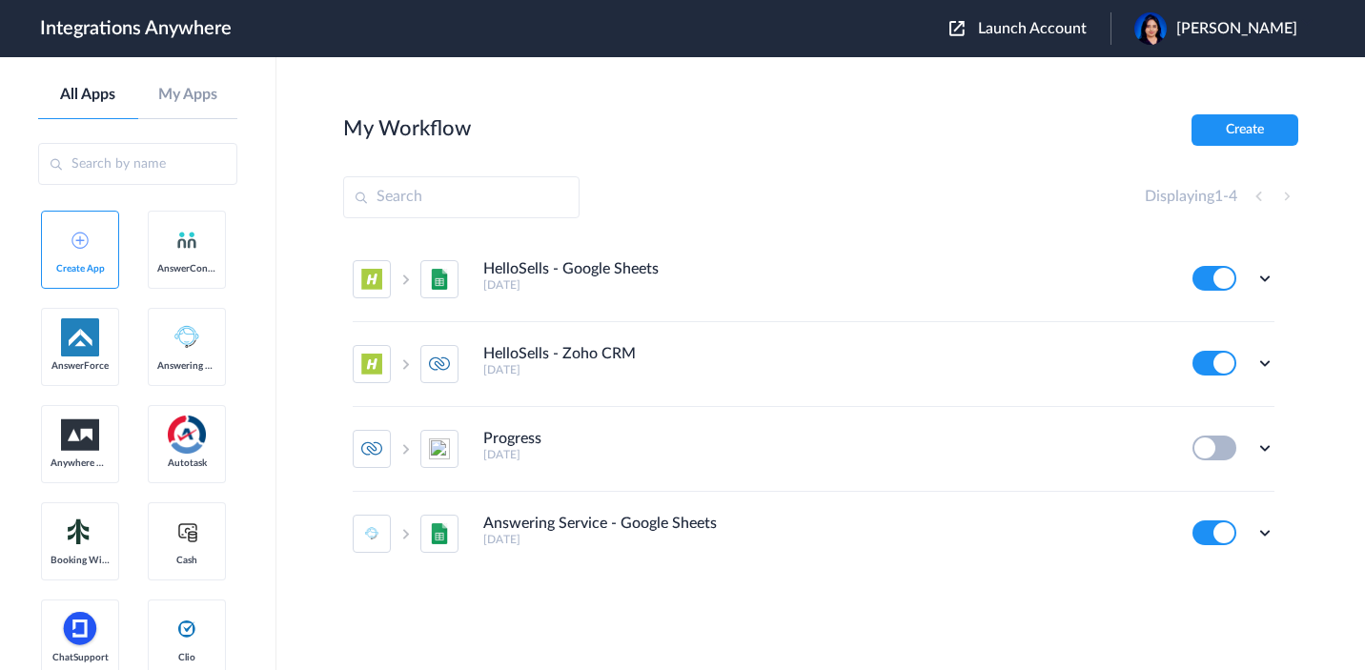
click at [1045, 23] on span "Launch Account" at bounding box center [1032, 28] width 109 height 15
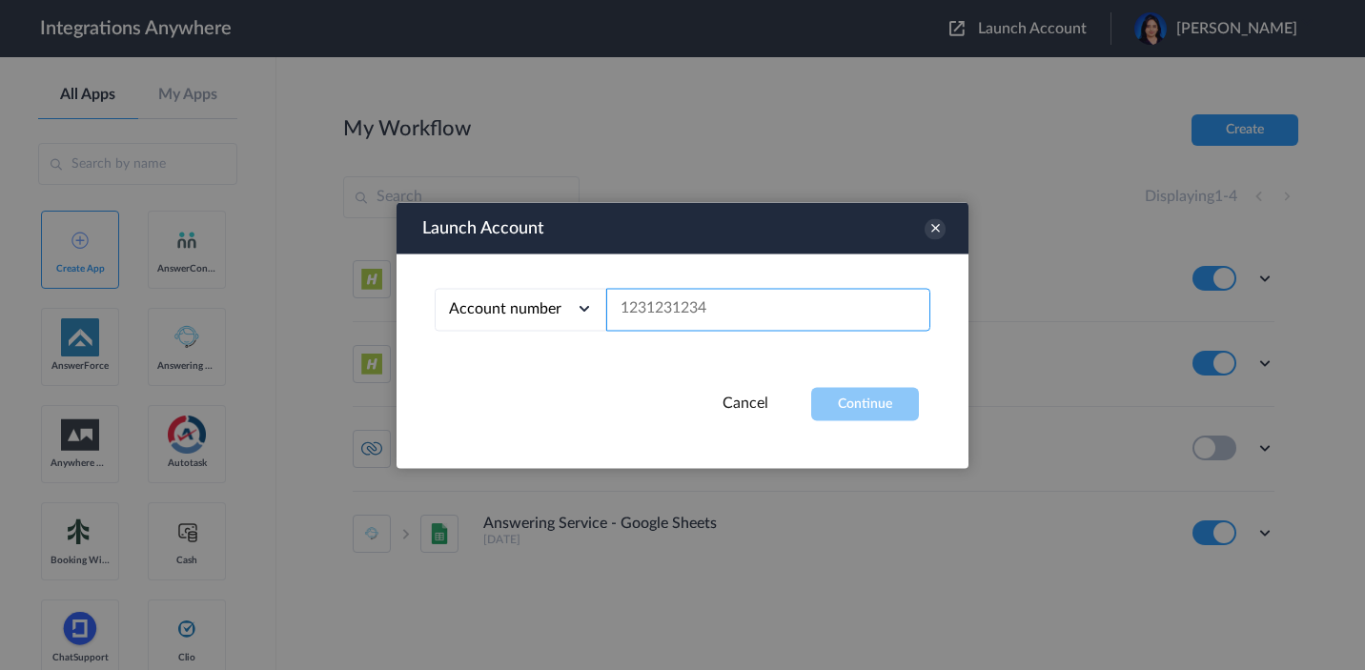
click at [733, 306] on input "text" at bounding box center [768, 309] width 324 height 43
paste input "3232385785"
type input "3232385785"
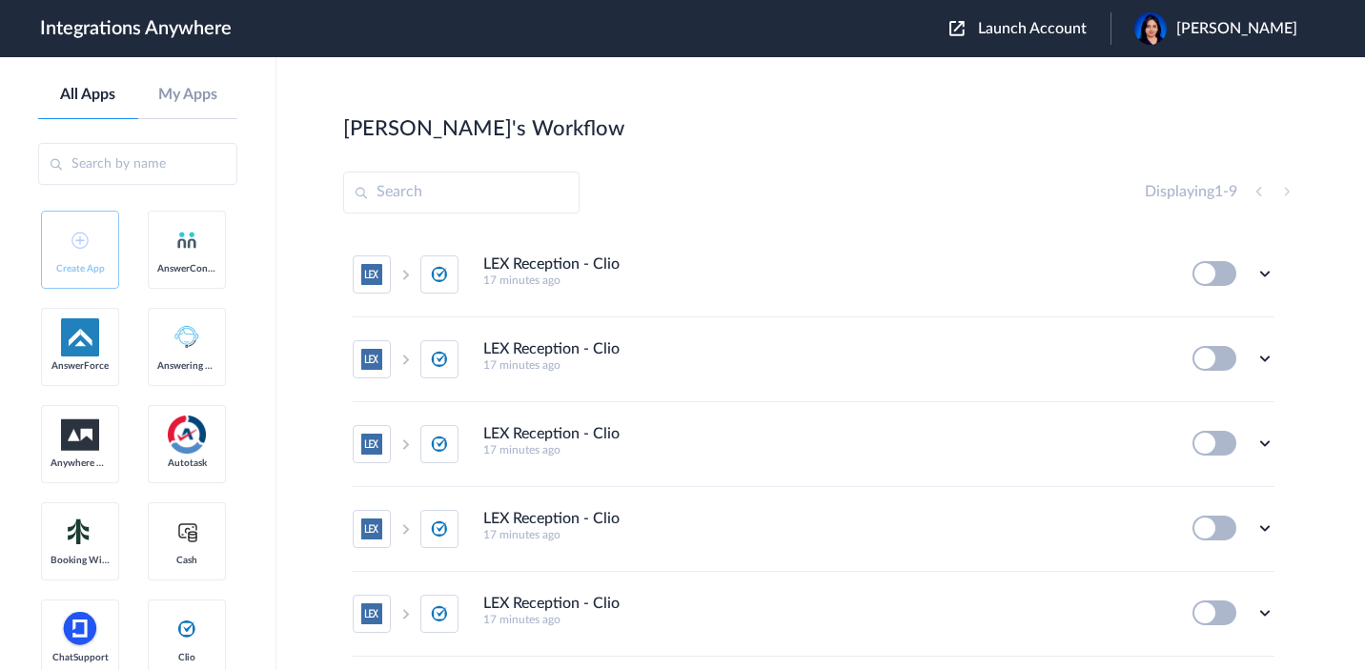
click at [1065, 21] on span "Launch Account" at bounding box center [1032, 28] width 109 height 15
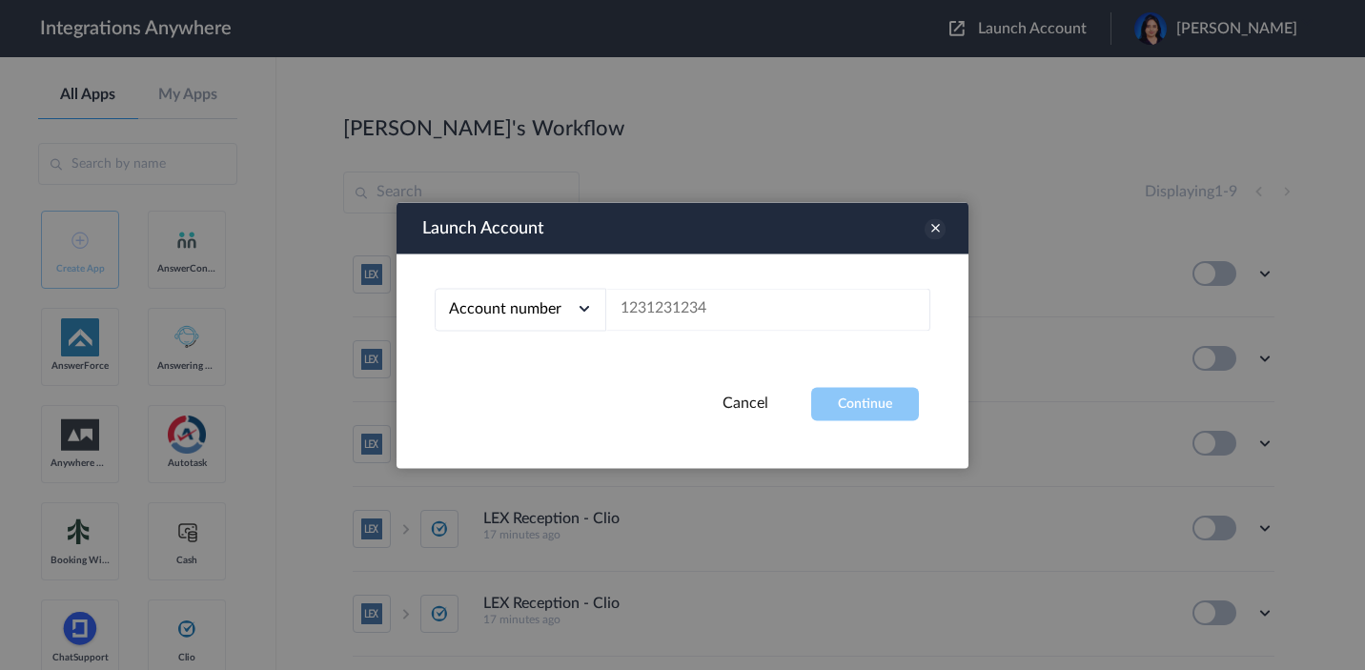
click at [939, 229] on icon at bounding box center [934, 228] width 21 height 21
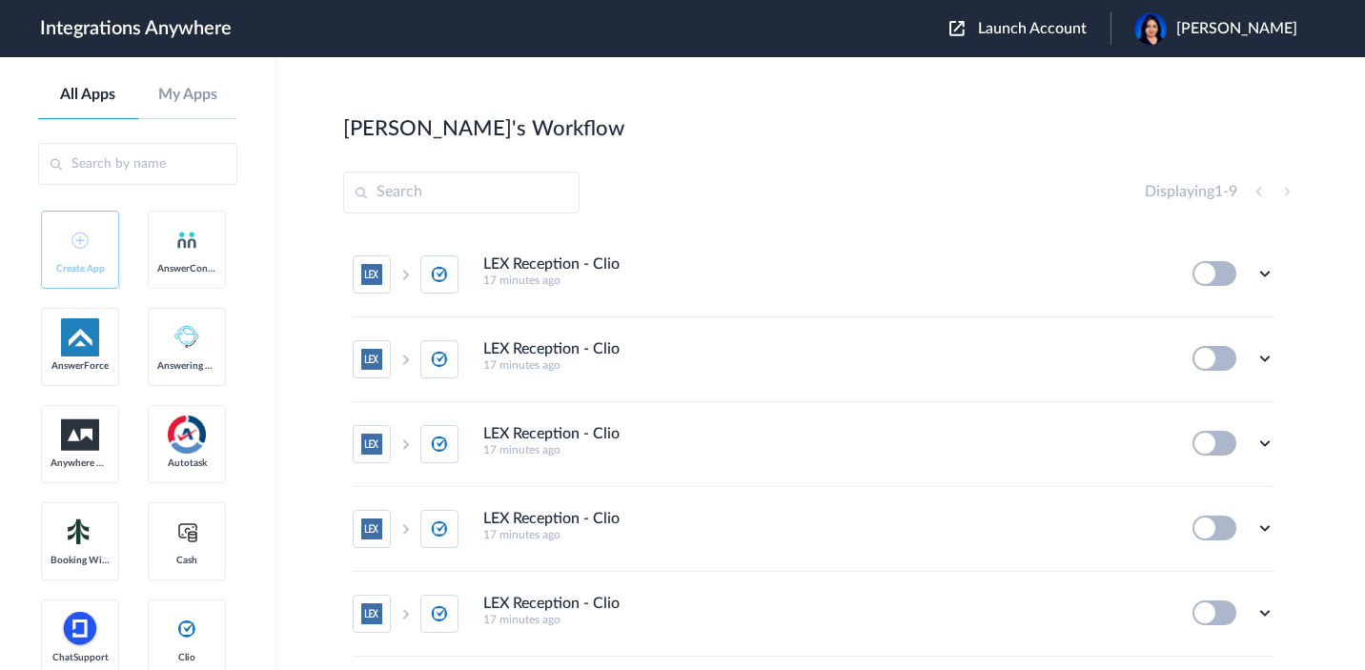
scroll to position [403, 0]
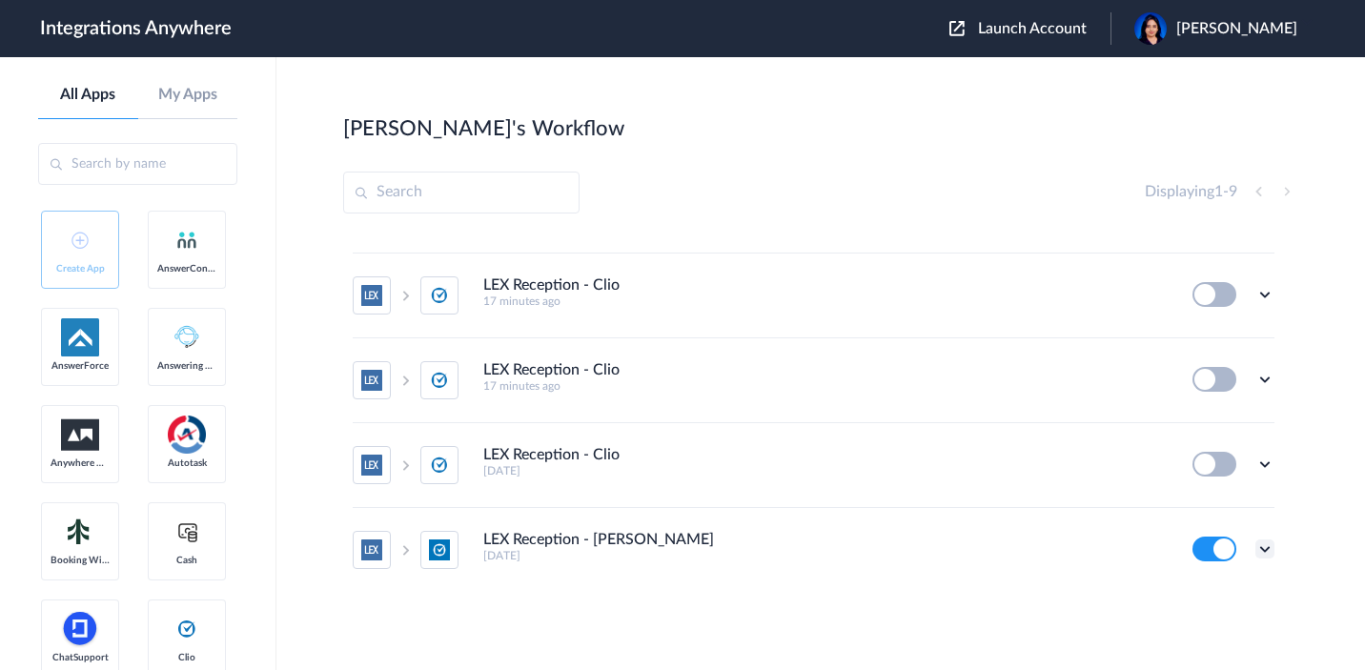
click at [1255, 547] on icon at bounding box center [1264, 548] width 19 height 19
click at [1210, 439] on li "Edit" at bounding box center [1212, 432] width 124 height 35
click at [1255, 547] on icon at bounding box center [1264, 548] width 19 height 19
click at [1211, 465] on link "Task history" at bounding box center [1210, 466] width 91 height 13
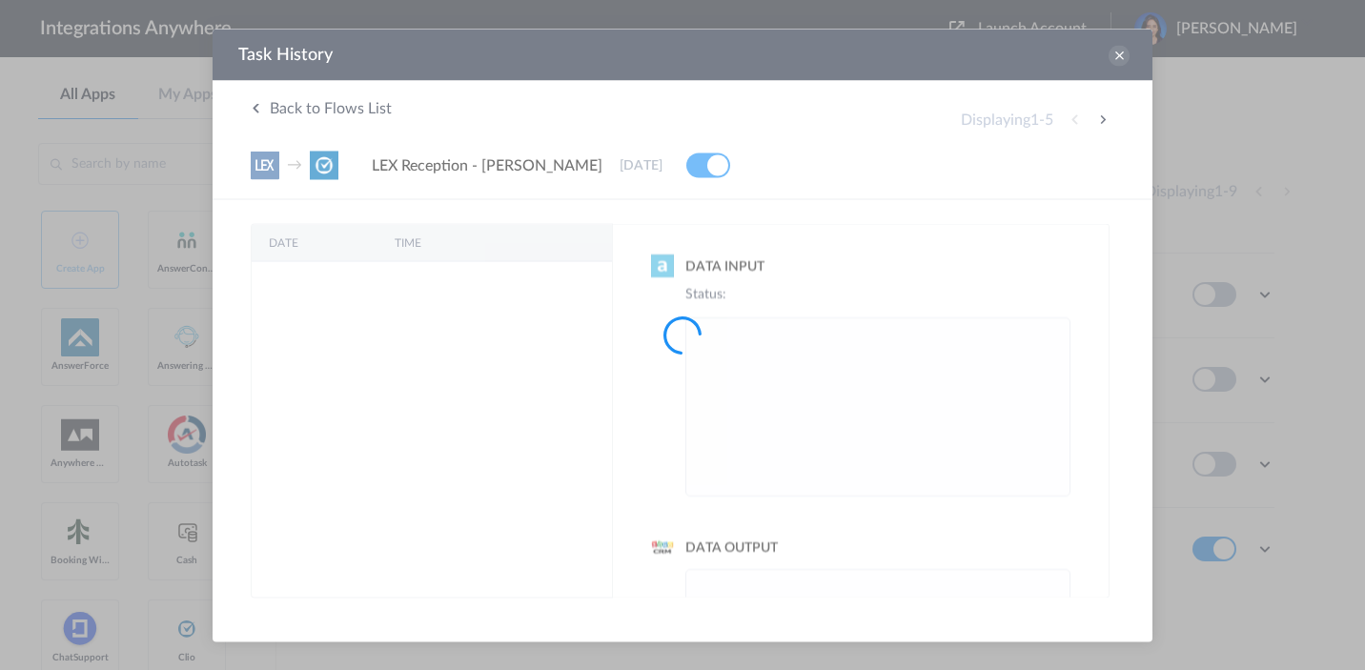
scroll to position [0, 0]
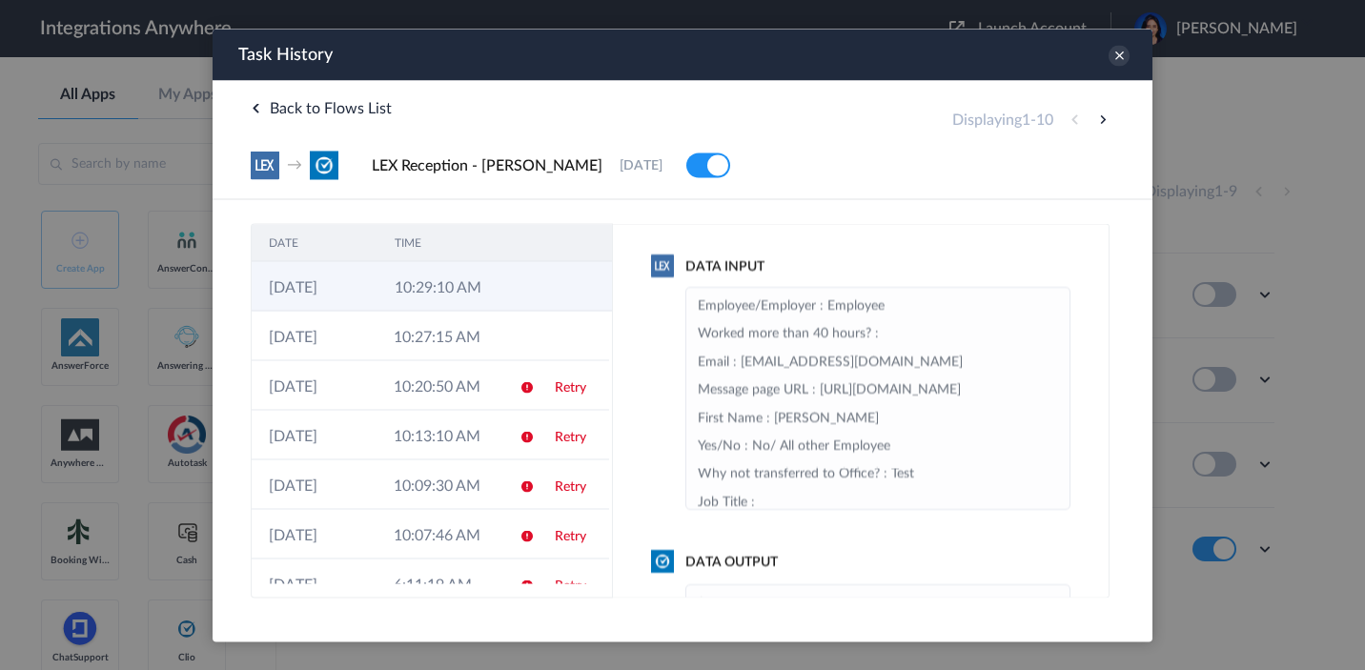
click at [415, 301] on td "10:29:10 AM" at bounding box center [440, 286] width 126 height 50
click at [415, 301] on td "10:29:10 AM" at bounding box center [438, 286] width 125 height 50
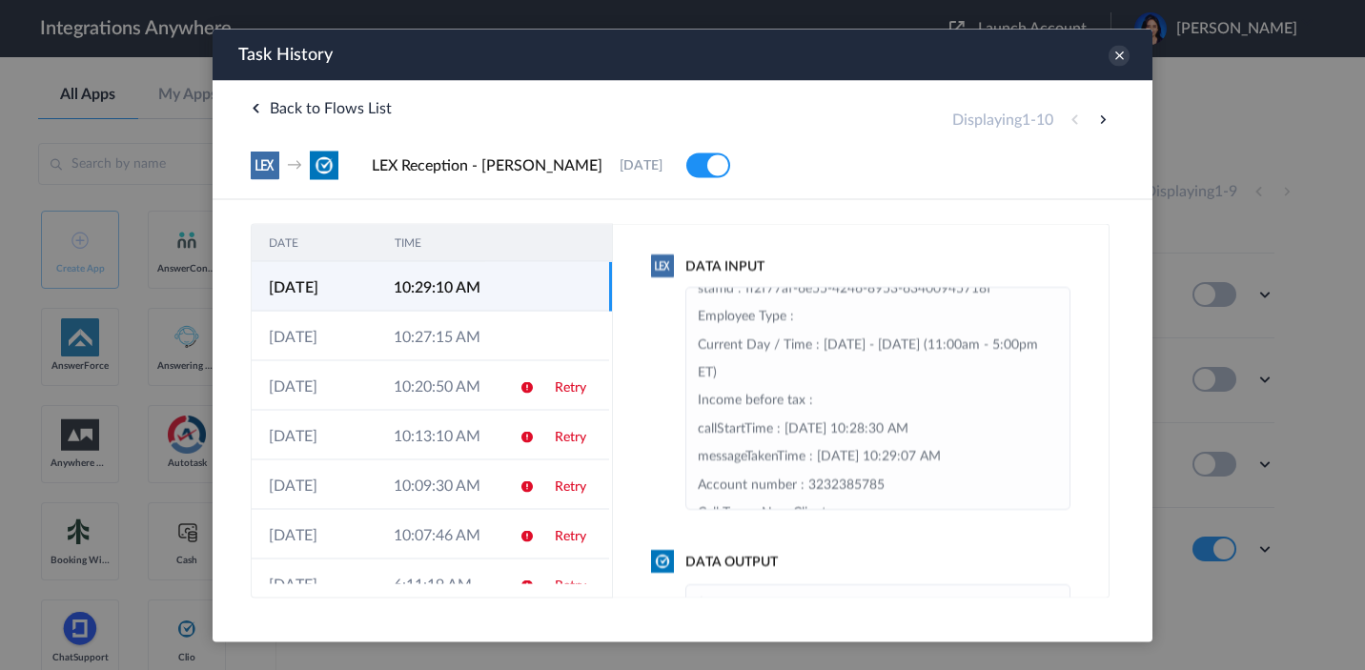
scroll to position [242, 0]
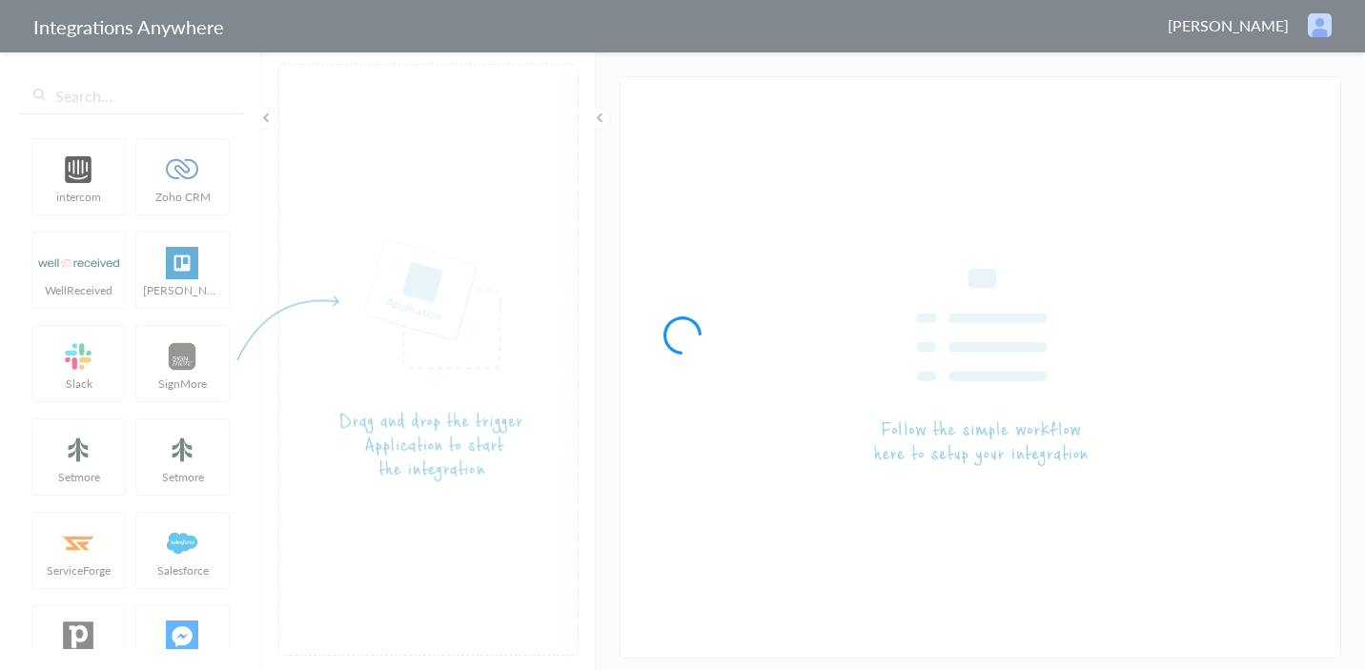
type input "LEX Reception - [PERSON_NAME]"
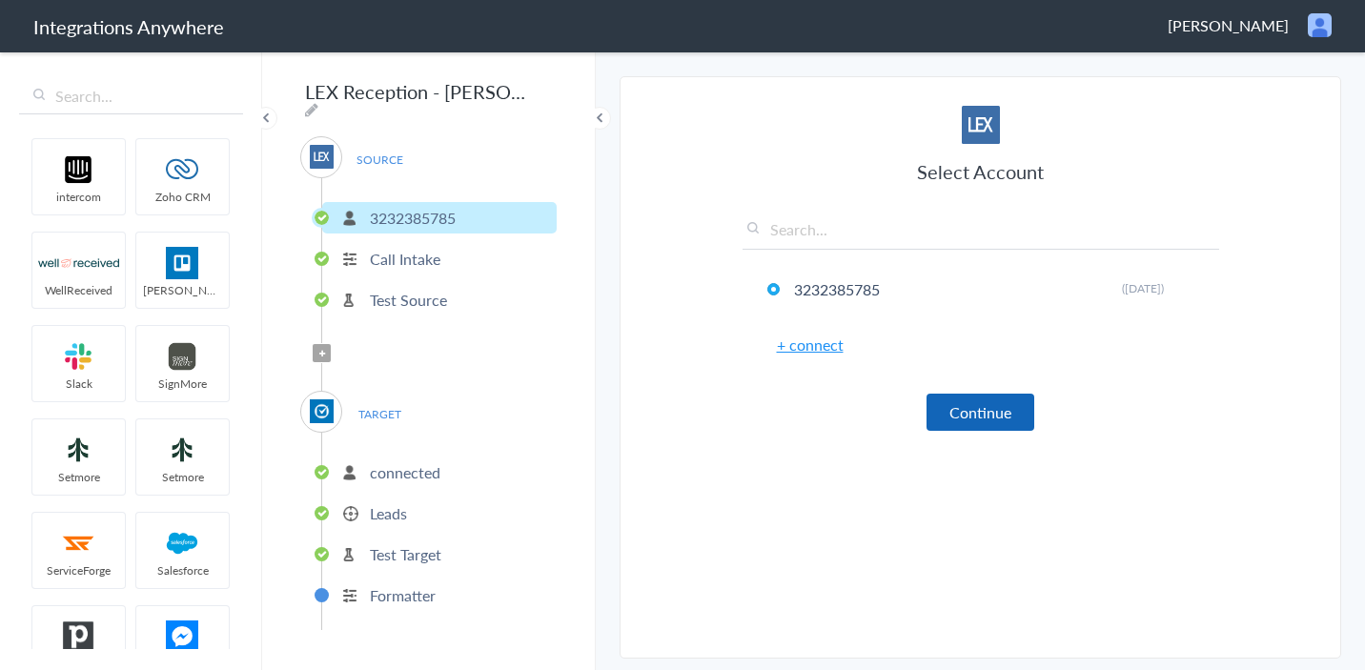
click at [992, 416] on button "Continue" at bounding box center [980, 412] width 108 height 37
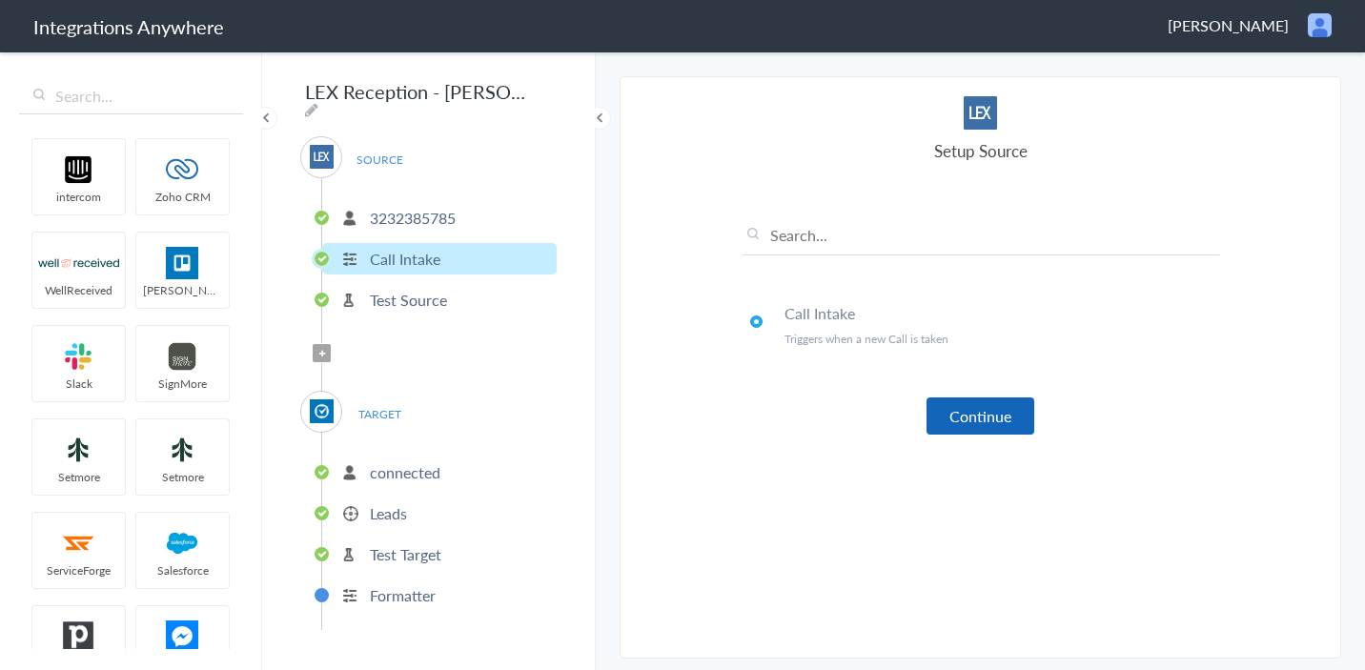
click at [992, 416] on button "Continue" at bounding box center [980, 415] width 108 height 37
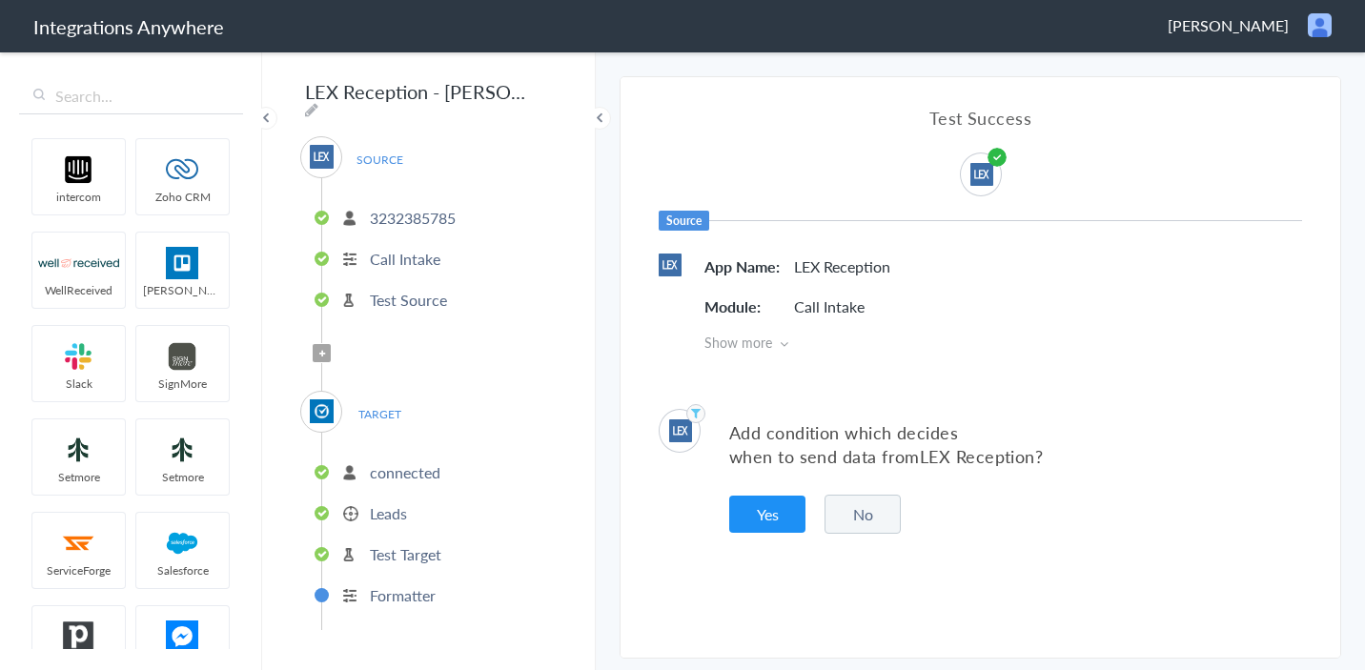
click at [885, 513] on button "No" at bounding box center [862, 514] width 76 height 39
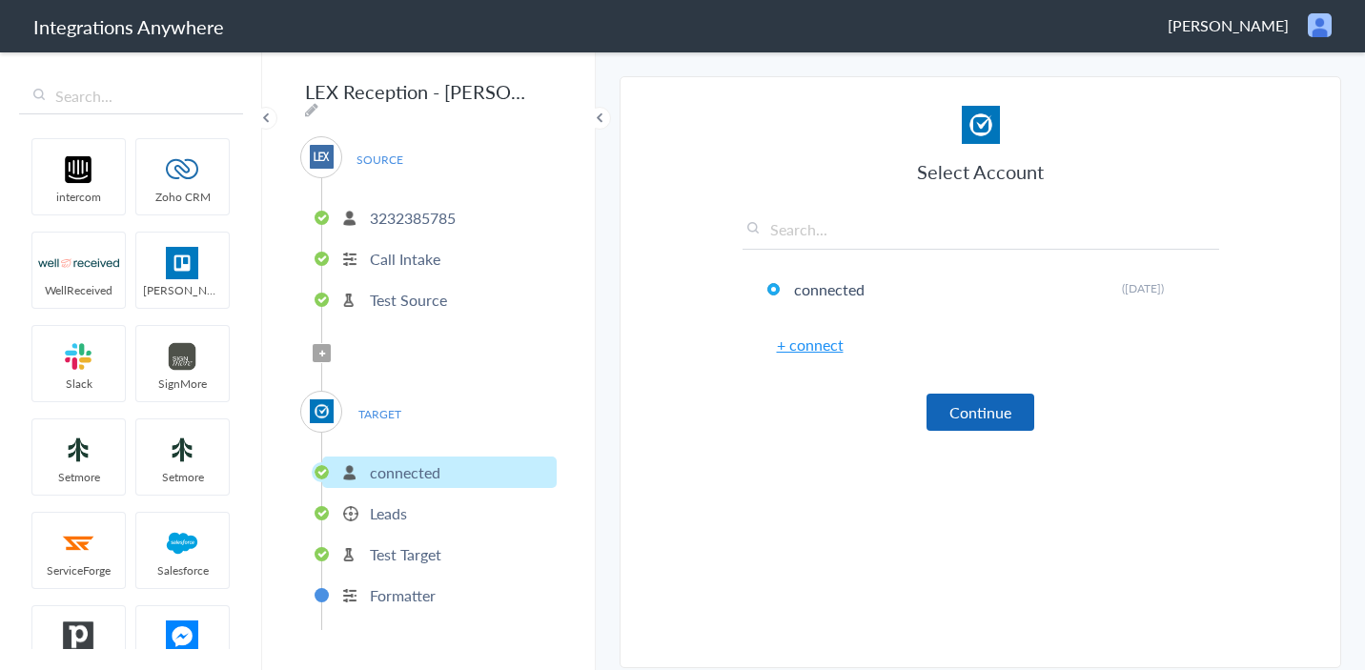
click at [994, 407] on button "Continue" at bounding box center [980, 412] width 108 height 37
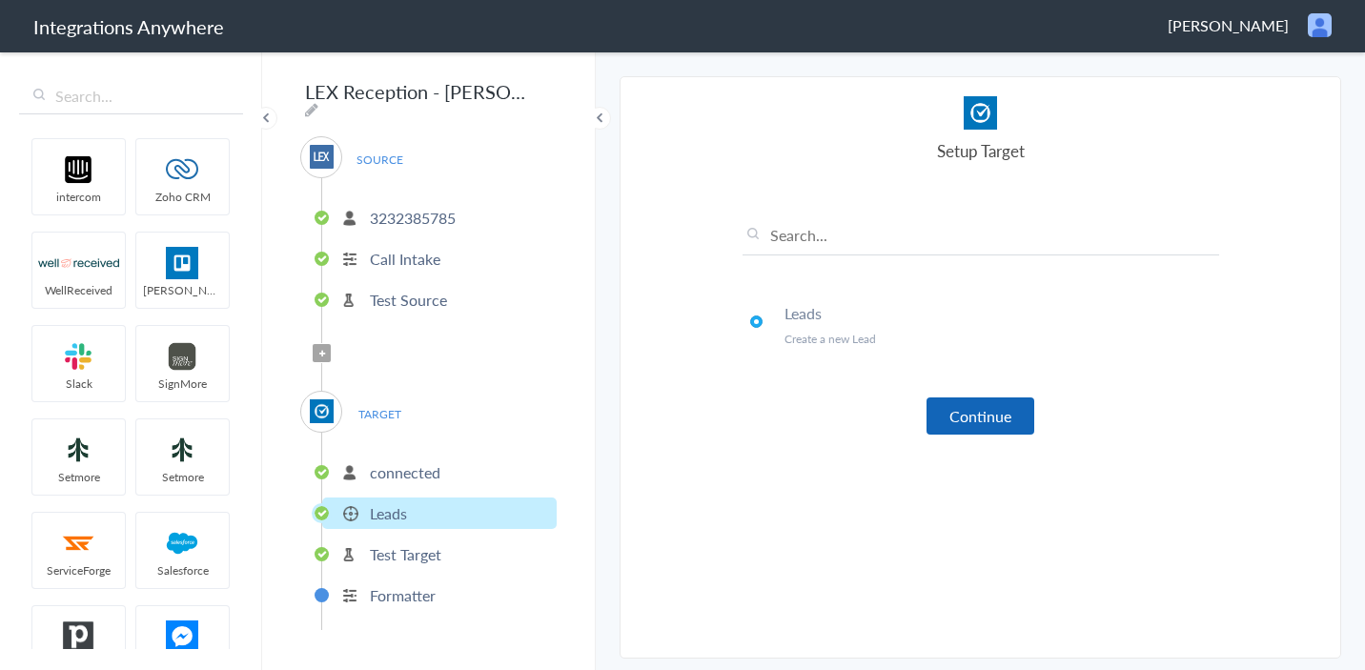
click at [994, 413] on button "Continue" at bounding box center [980, 415] width 108 height 37
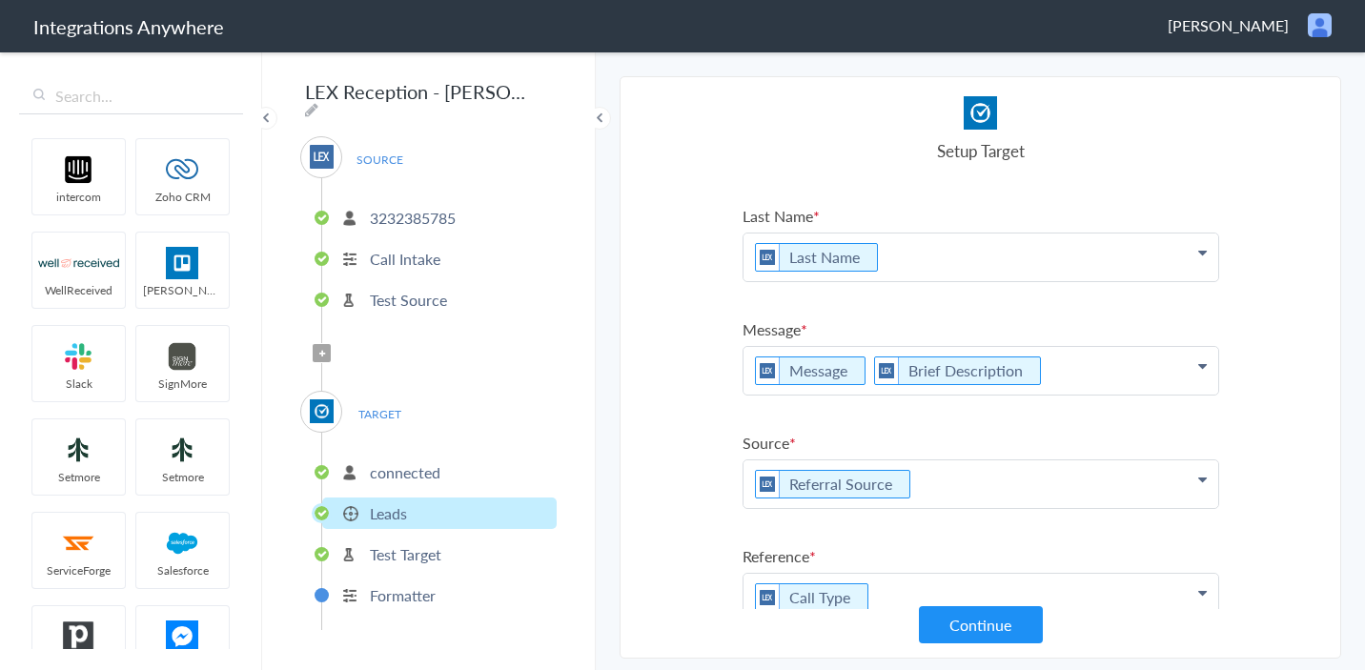
scroll to position [375, 0]
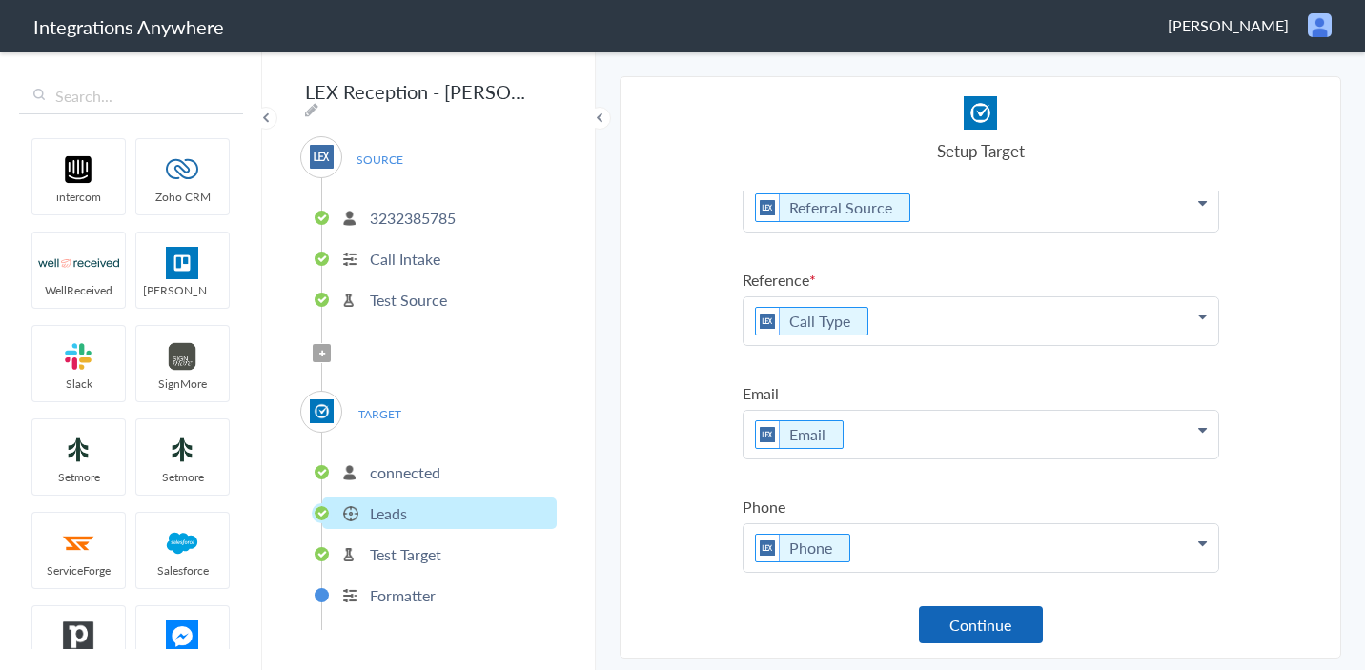
click at [976, 620] on button "Continue" at bounding box center [981, 624] width 124 height 37
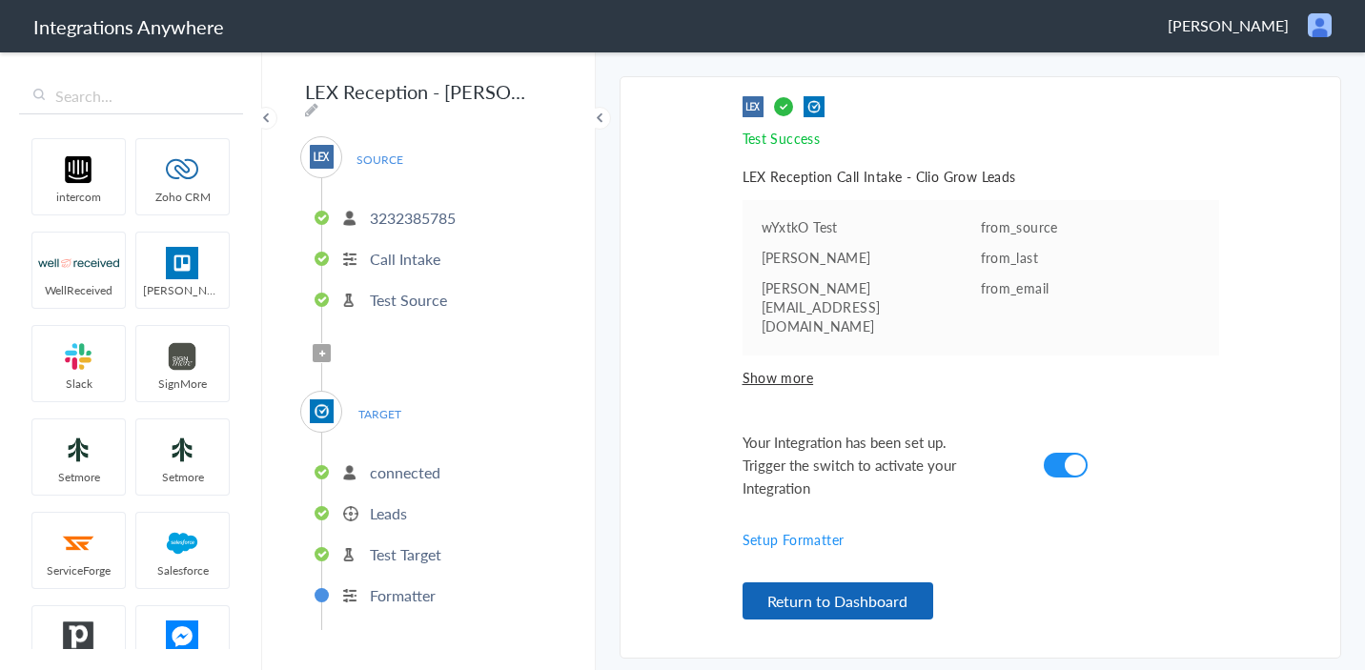
click at [904, 591] on button "Return to Dashboard" at bounding box center [837, 600] width 191 height 37
